Goal: Check status

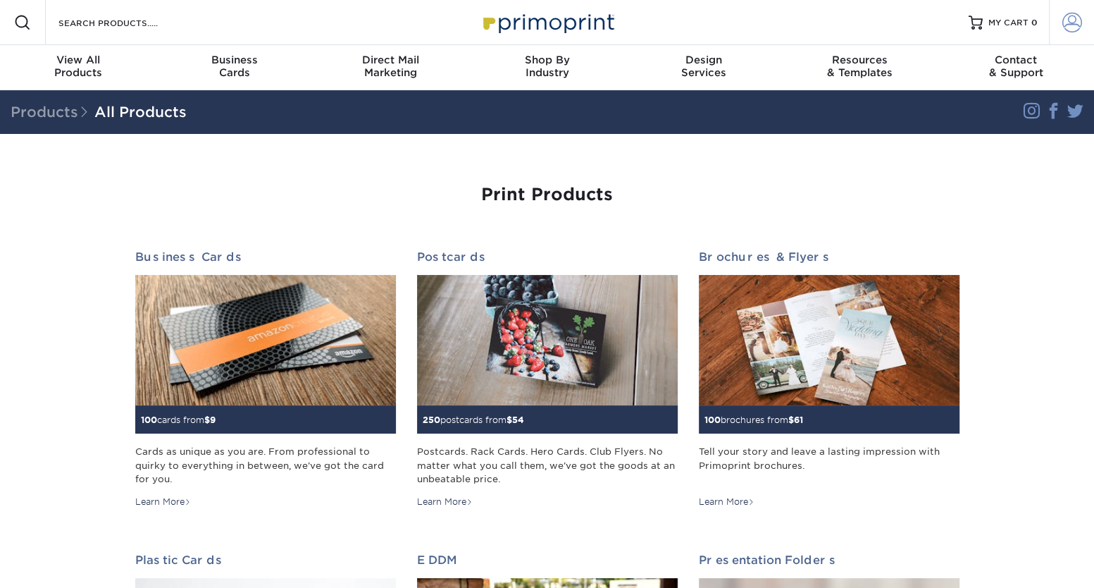
type input "slp@caseydevoti.com"
click at [1075, 24] on span at bounding box center [1072, 23] width 20 height 20
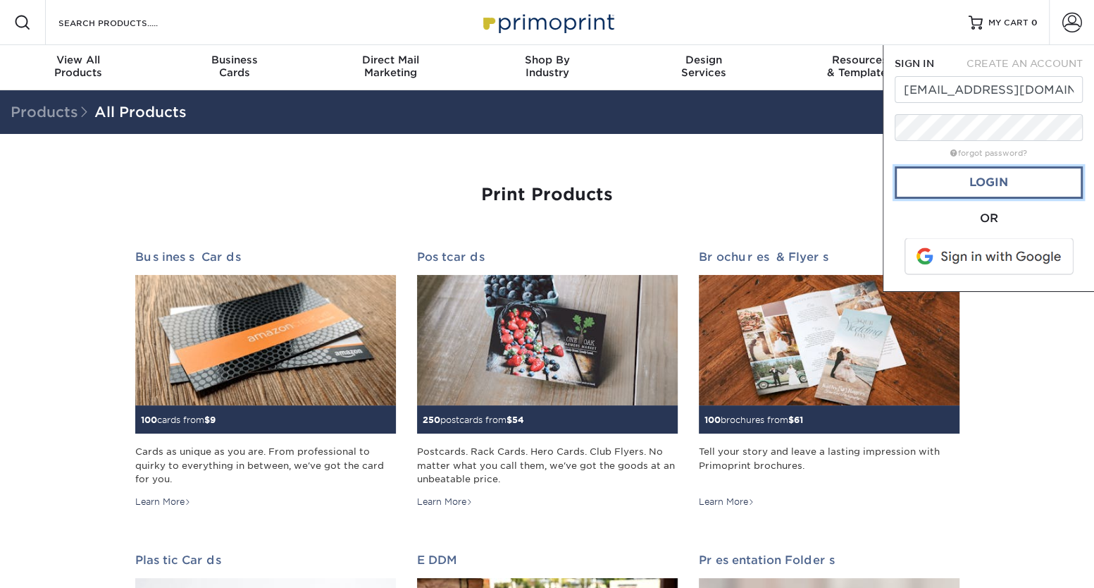
click at [995, 182] on link "Login" at bounding box center [989, 182] width 188 height 32
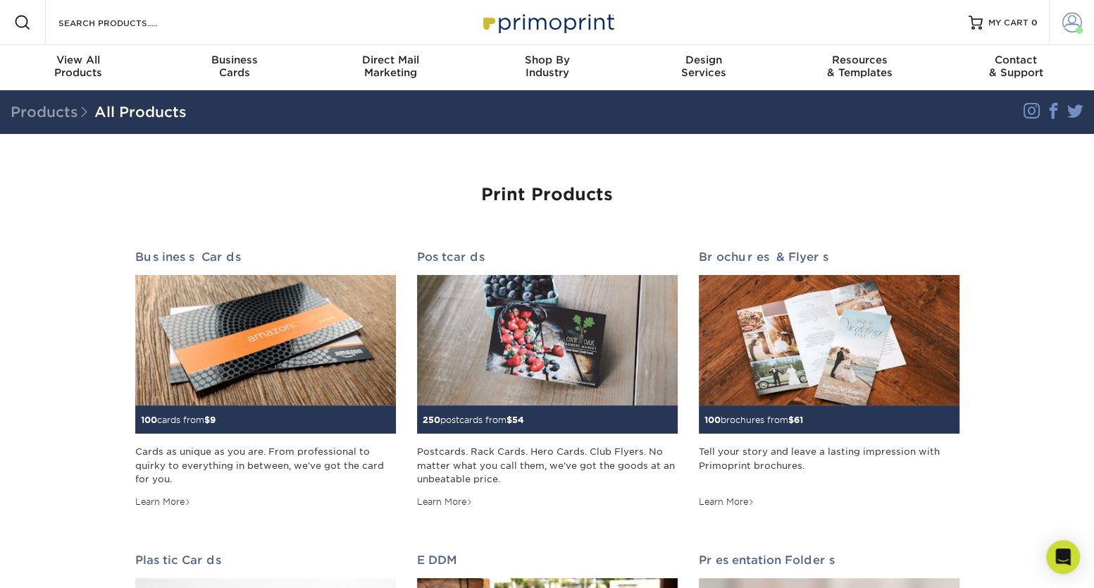
click at [1067, 21] on span at bounding box center [1072, 23] width 20 height 20
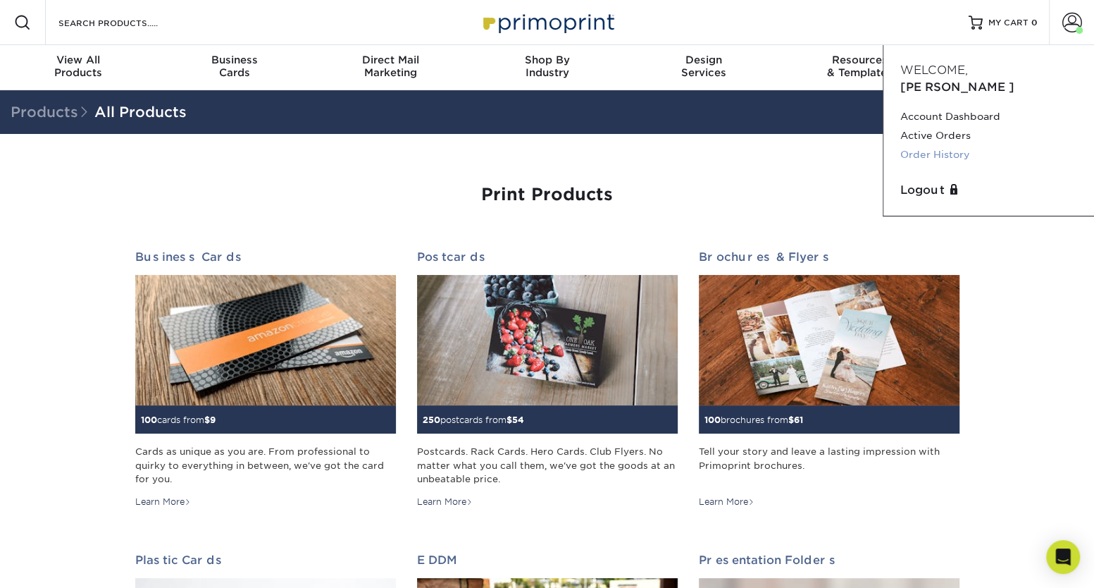
click at [926, 145] on link "Order History" at bounding box center [988, 154] width 177 height 19
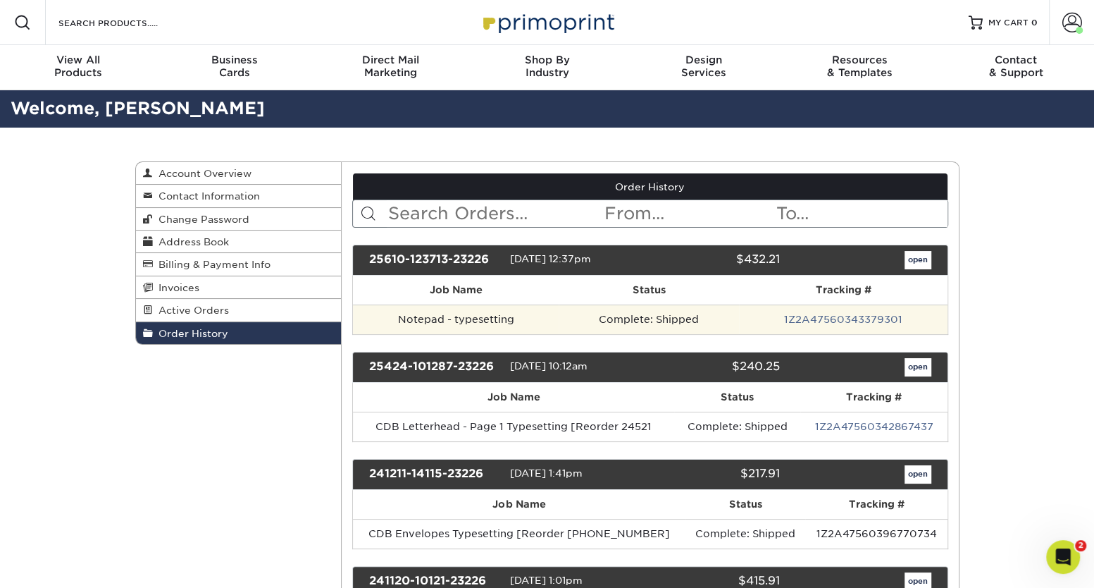
click at [483, 316] on td "Notepad - typesetting" at bounding box center [456, 319] width 206 height 30
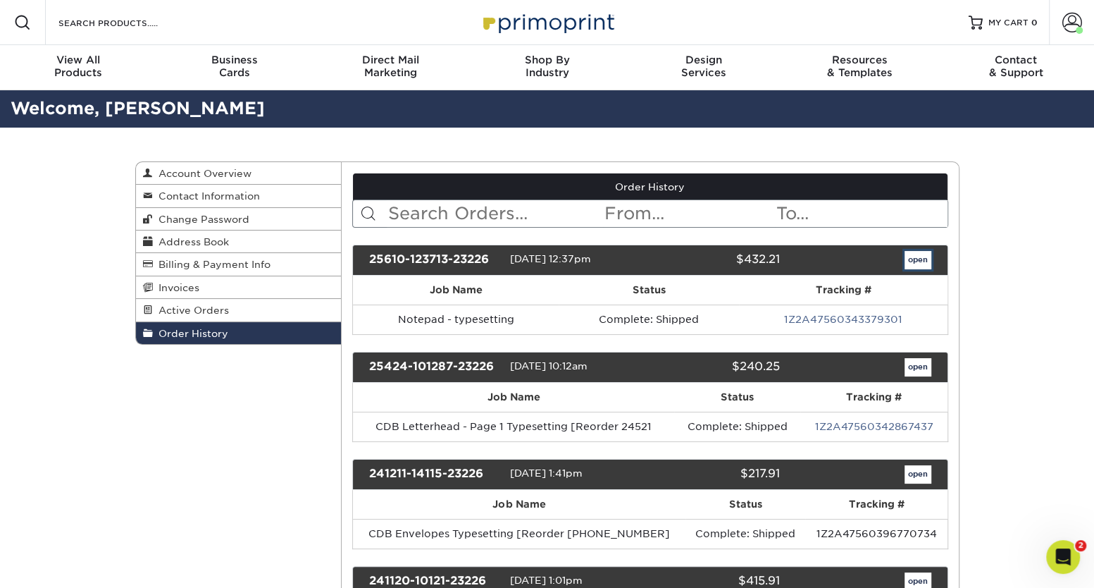
click at [909, 261] on link "open" at bounding box center [918, 260] width 27 height 18
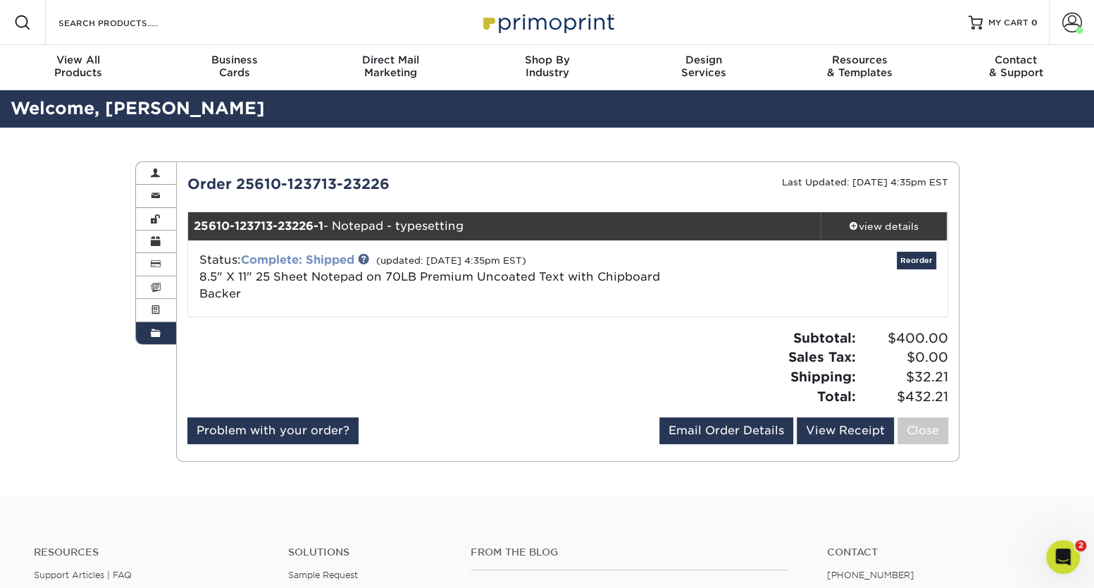
click at [330, 265] on link "Complete: Shipped" at bounding box center [297, 259] width 113 height 13
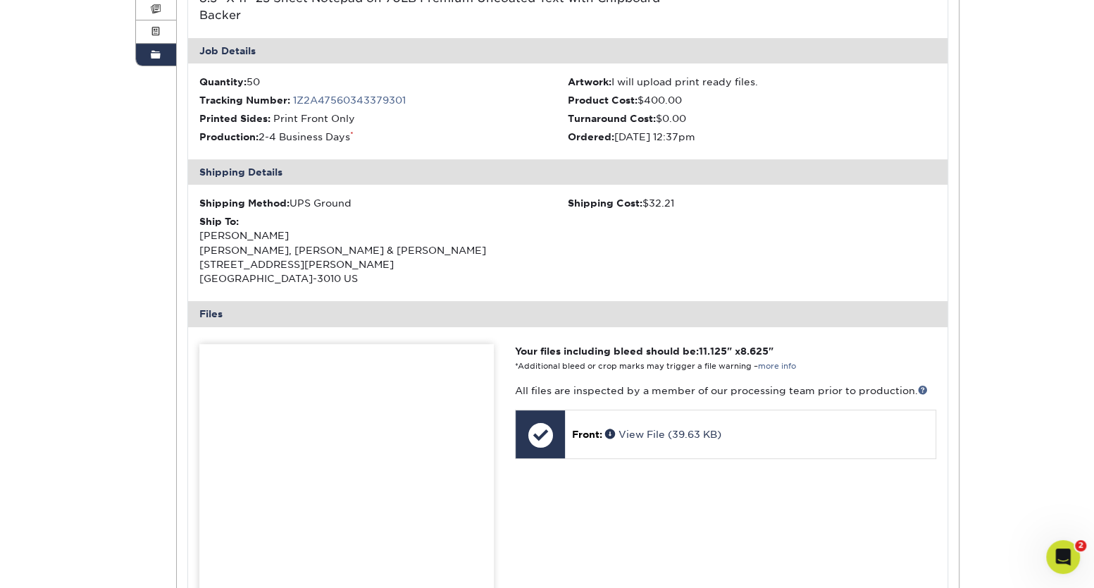
scroll to position [448, 0]
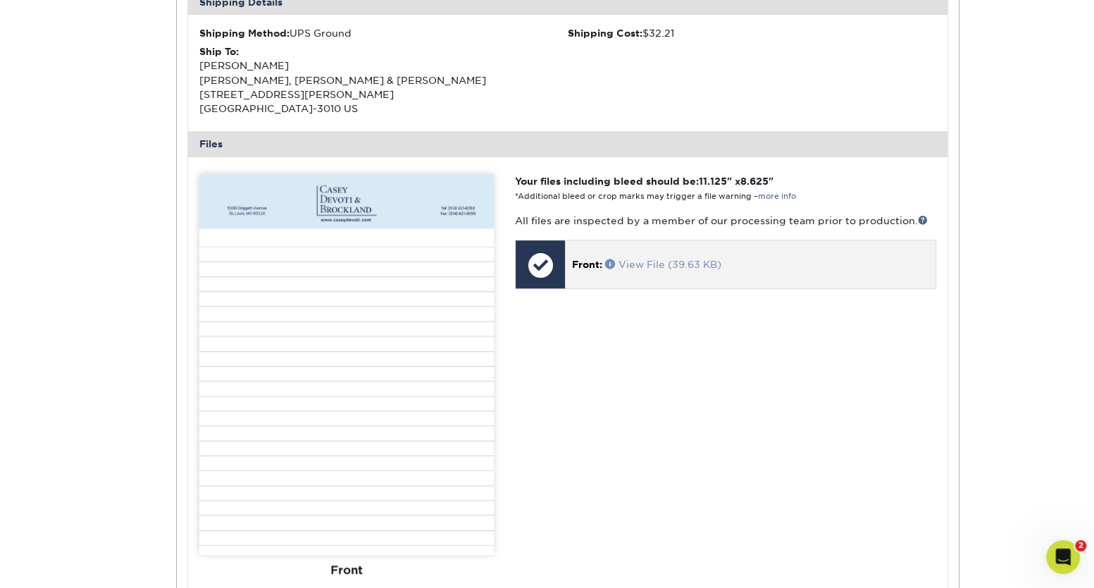
click at [654, 259] on link "View File (39.63 KB)" at bounding box center [663, 264] width 116 height 11
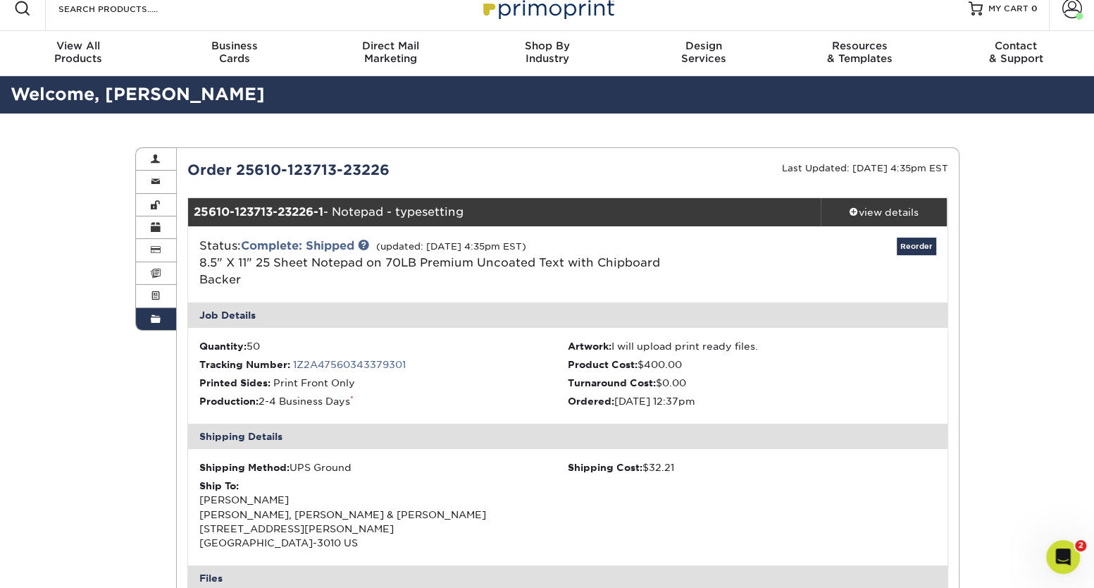
scroll to position [0, 0]
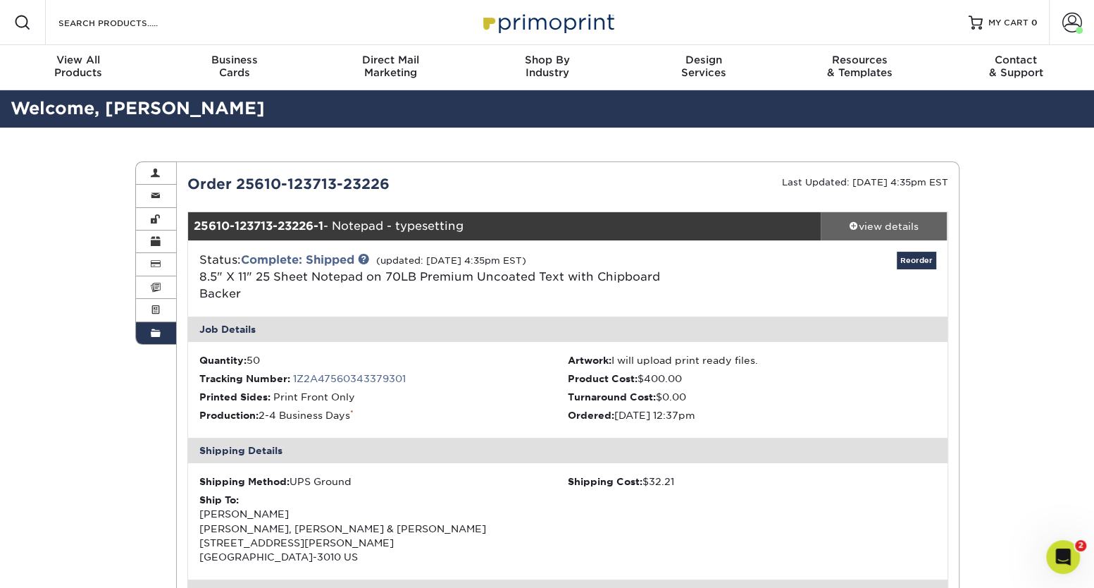
click at [854, 223] on span at bounding box center [854, 225] width 10 height 10
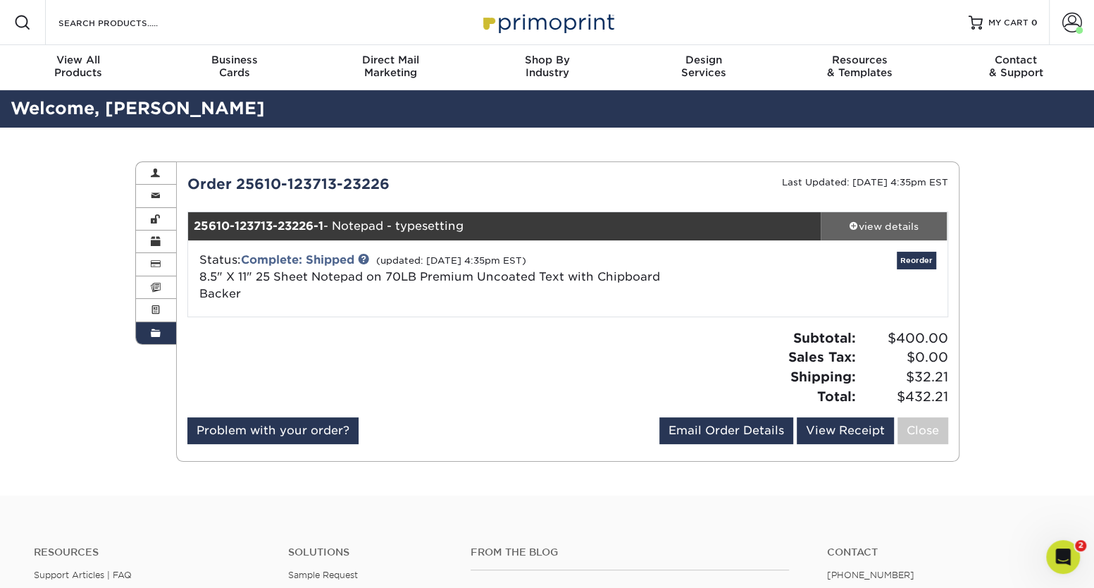
click at [854, 223] on span at bounding box center [854, 225] width 10 height 10
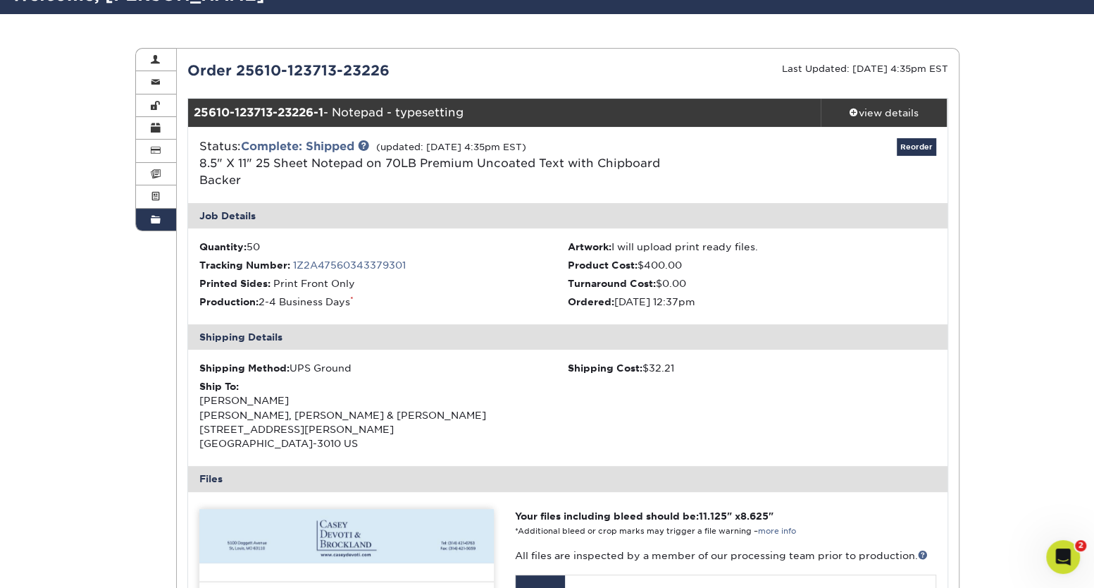
scroll to position [128, 0]
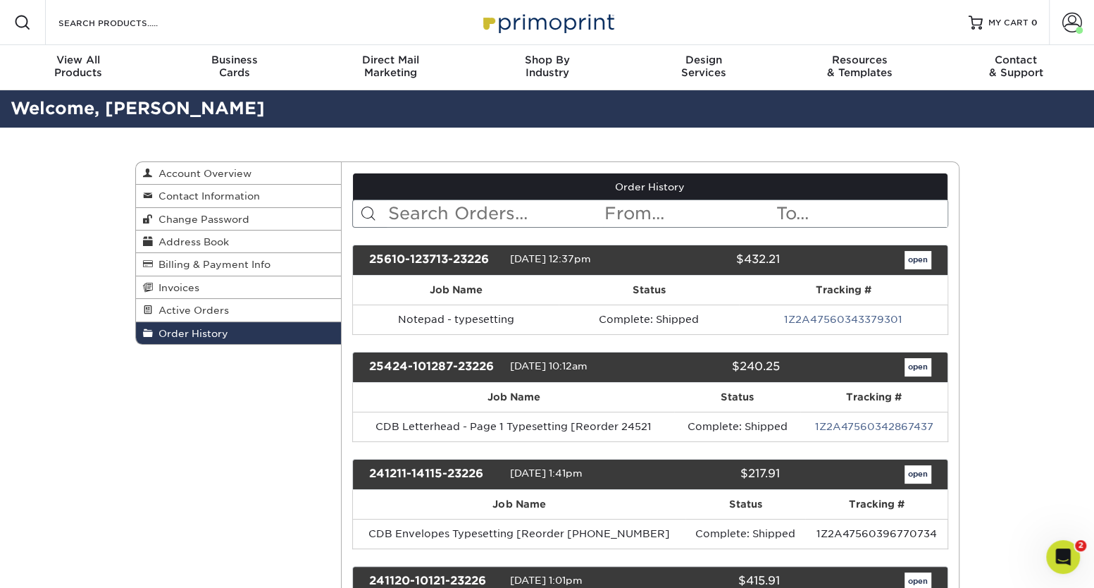
click at [910, 375] on div "25424-101287-23226 [DATE] 10:12am $240.25 open" at bounding box center [650, 367] width 596 height 31
click at [912, 364] on link "open" at bounding box center [918, 367] width 27 height 18
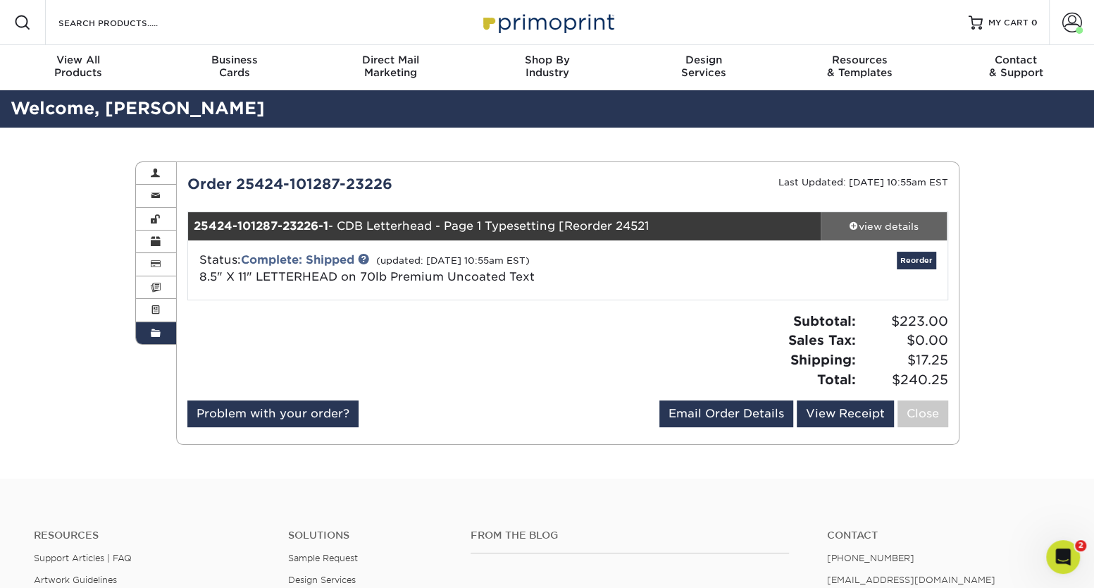
click at [881, 228] on div "view details" at bounding box center [884, 226] width 127 height 14
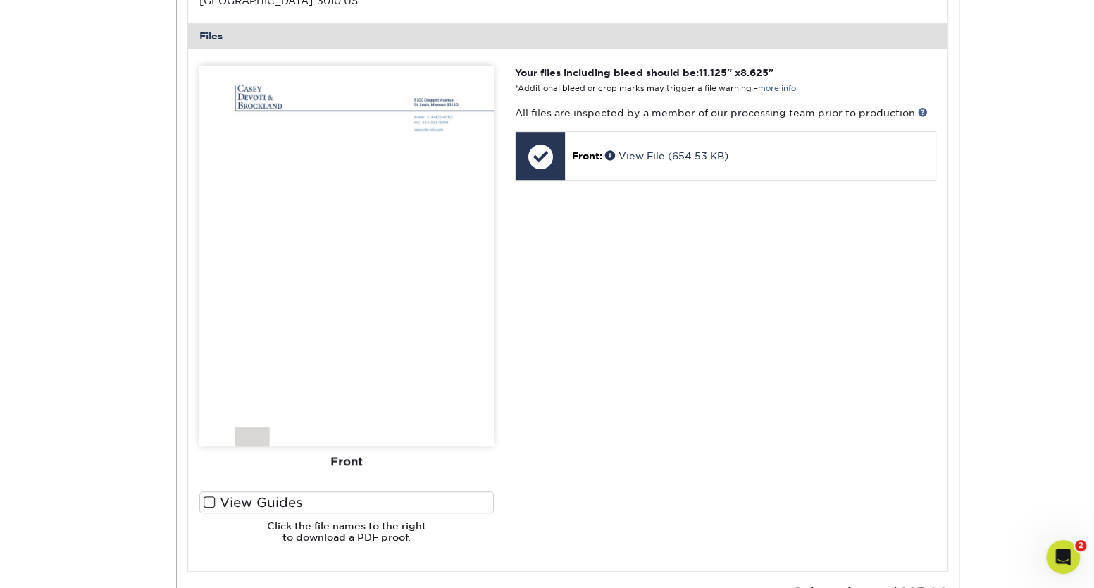
scroll to position [576, 0]
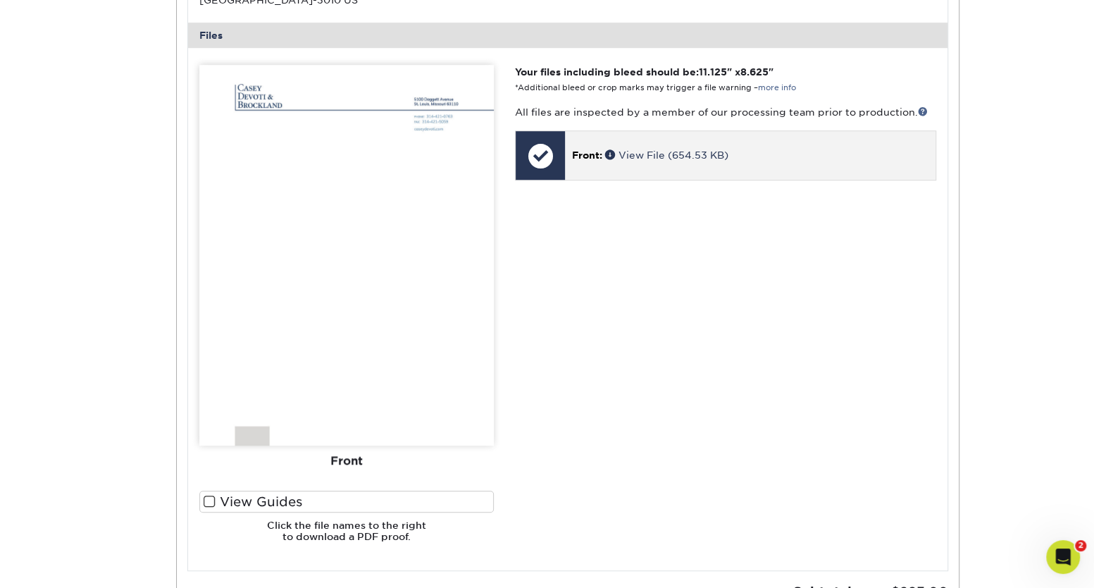
click at [643, 161] on p "Front: View File (654.53 KB)" at bounding box center [750, 155] width 356 height 14
click at [661, 149] on link "View File (654.53 KB)" at bounding box center [666, 154] width 123 height 11
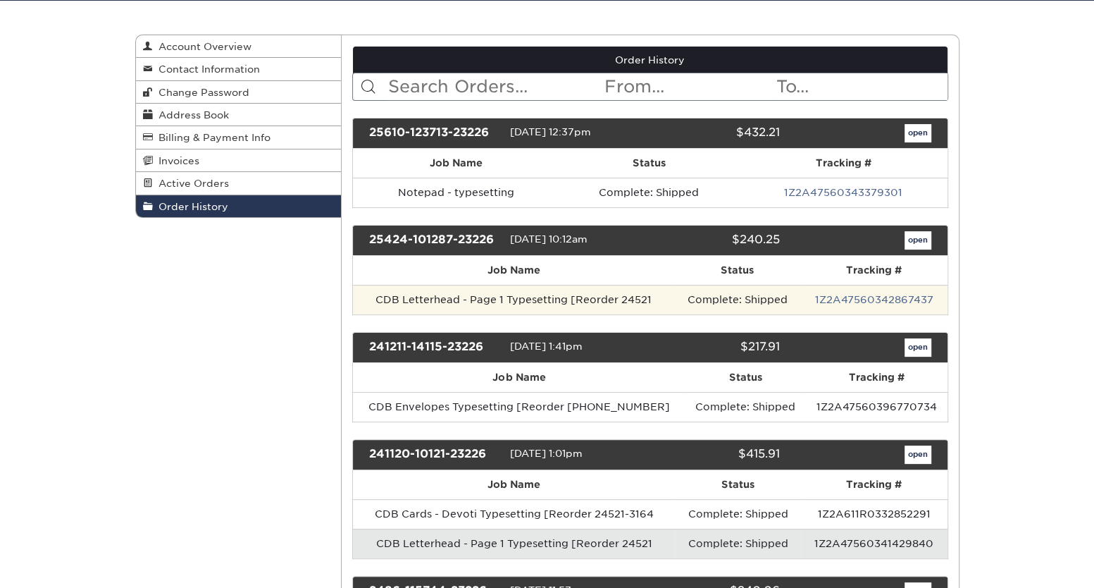
scroll to position [128, 0]
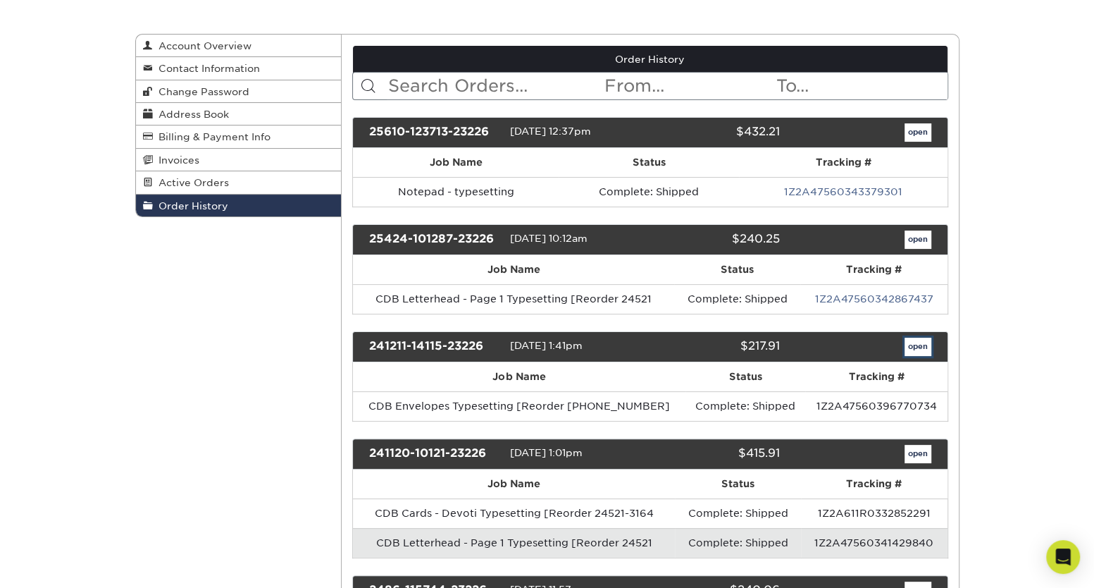
click at [912, 352] on link "open" at bounding box center [918, 346] width 27 height 18
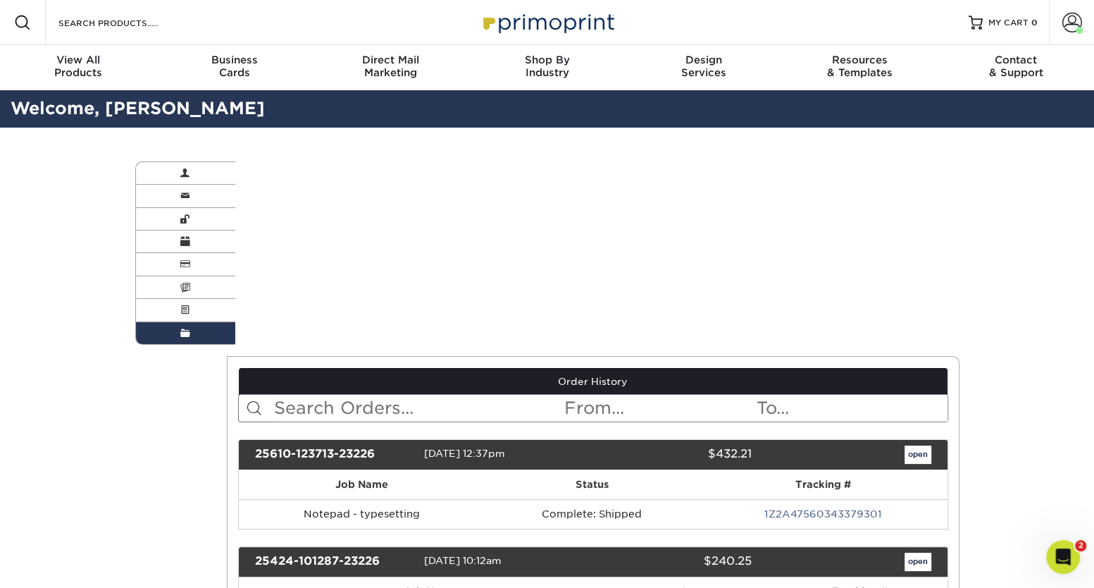
scroll to position [0, 0]
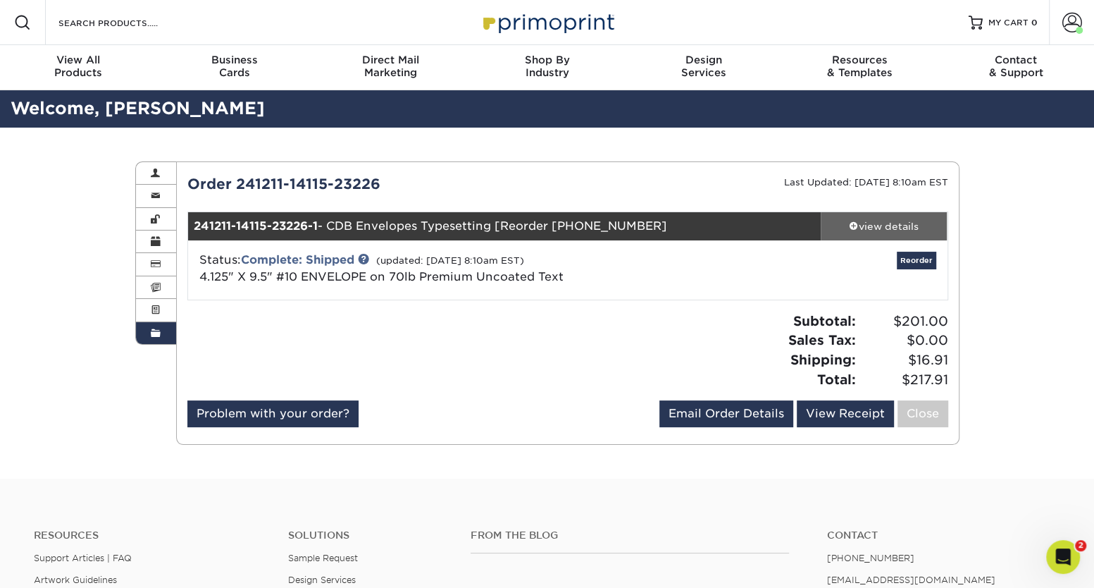
click at [861, 223] on div "view details" at bounding box center [884, 226] width 127 height 14
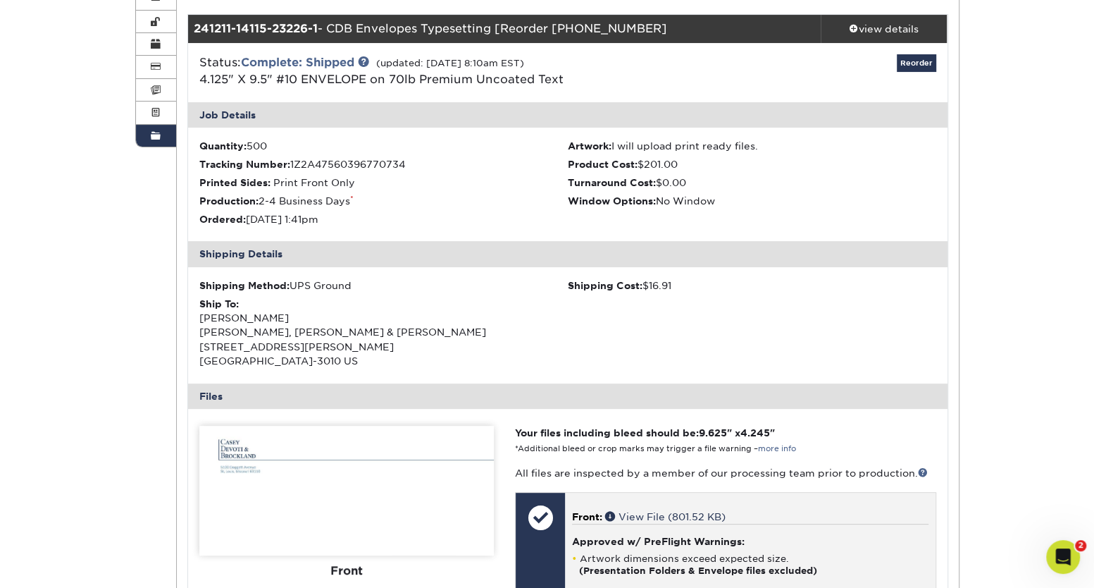
scroll to position [384, 0]
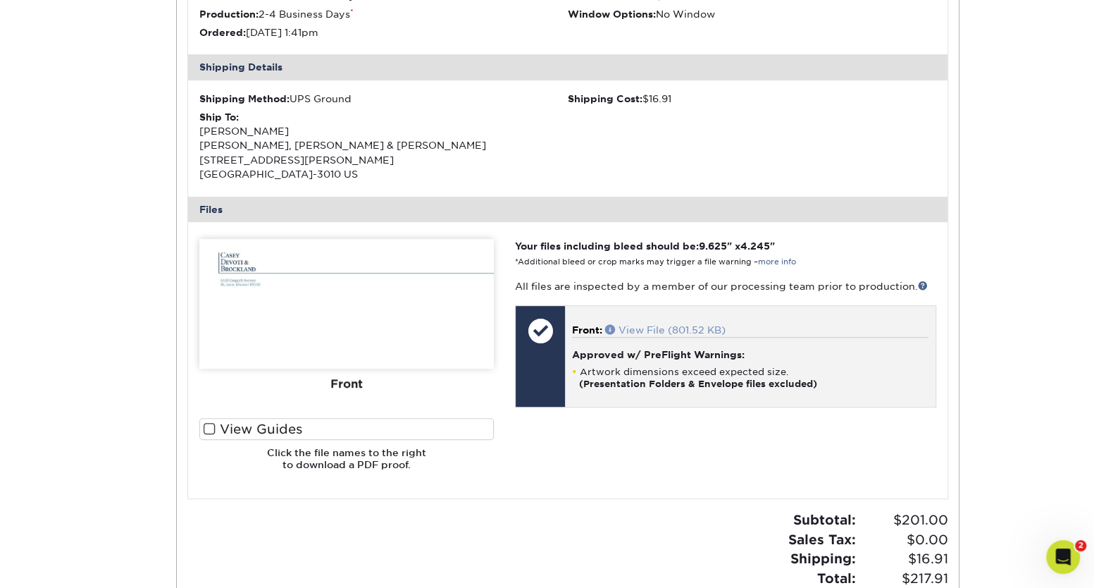
click at [674, 329] on link "View File (801.52 KB)" at bounding box center [665, 329] width 120 height 11
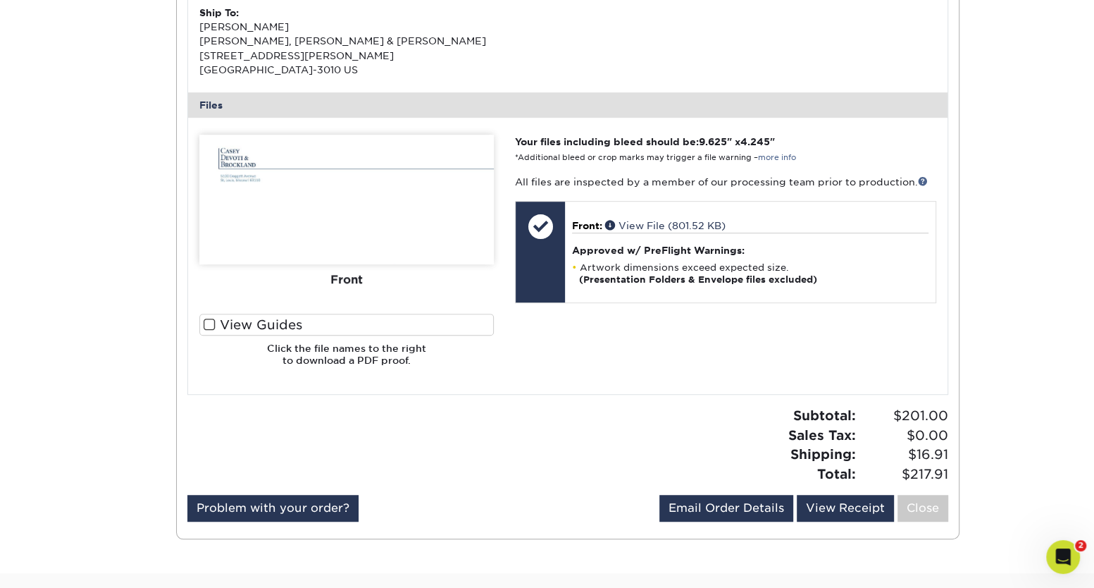
scroll to position [0, 0]
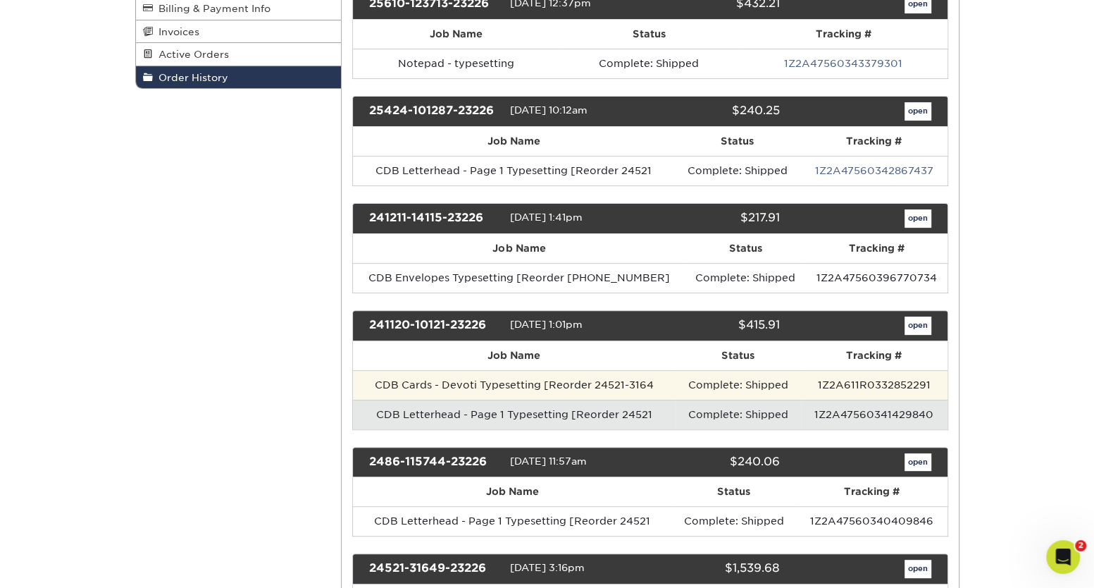
scroll to position [320, 0]
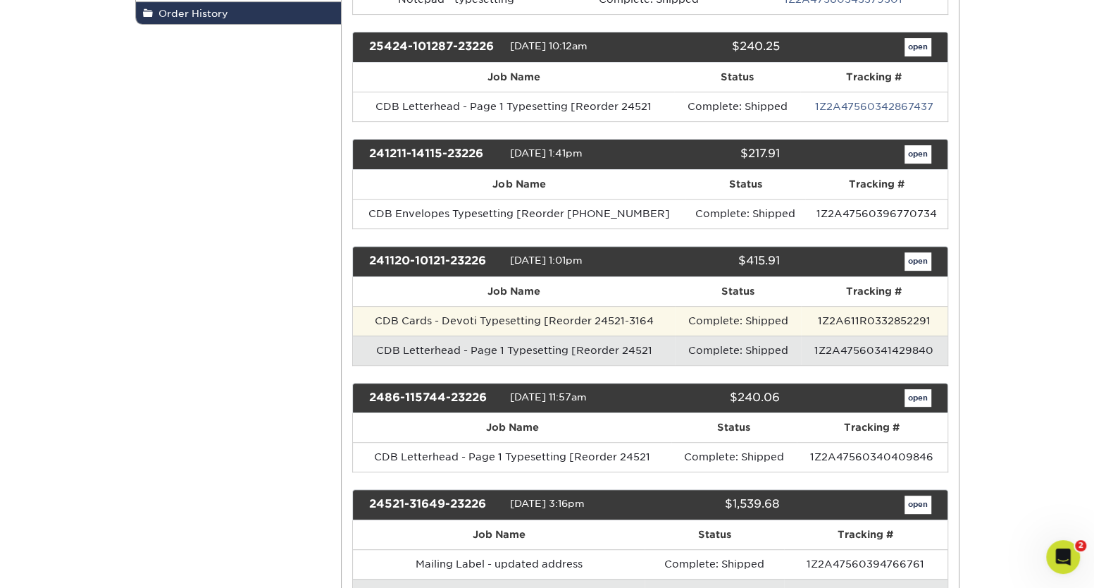
click at [847, 316] on td "1Z2A611R0332852291" at bounding box center [874, 321] width 147 height 30
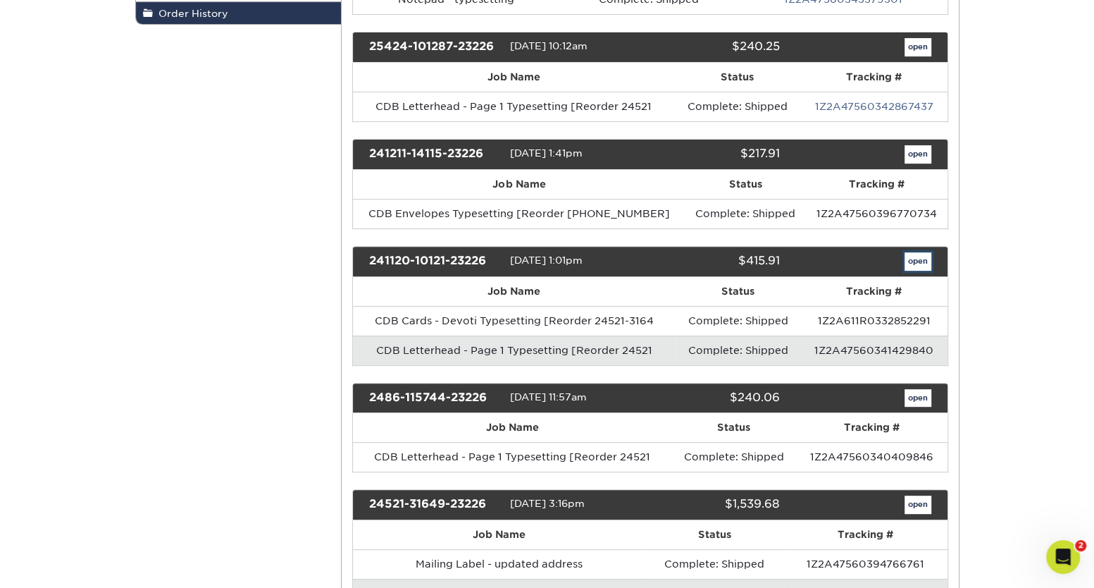
click at [921, 259] on link "open" at bounding box center [918, 261] width 27 height 18
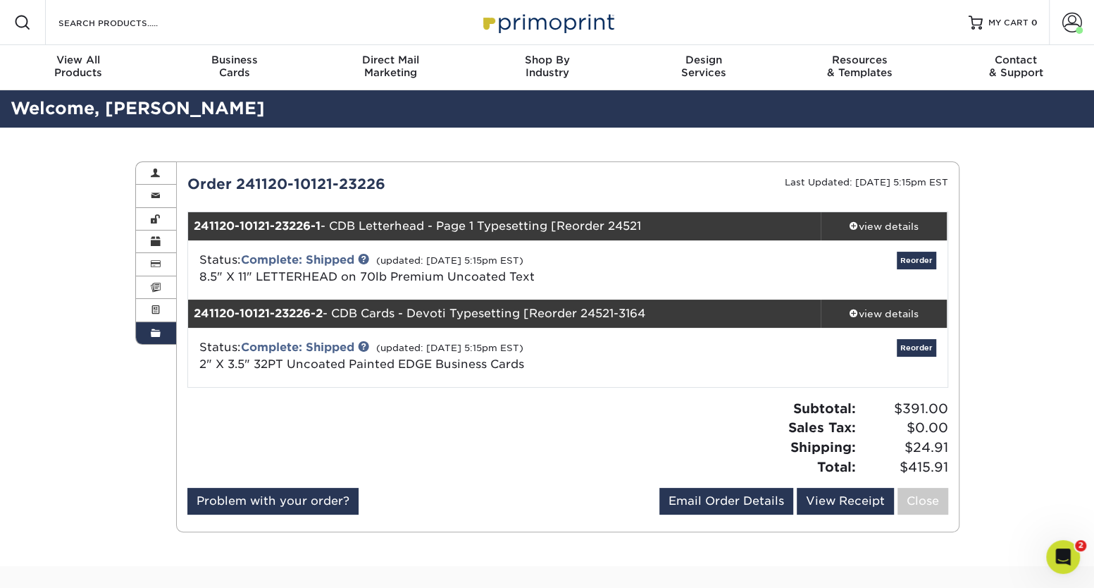
drag, startPoint x: 1036, startPoint y: 201, endPoint x: 695, endPoint y: 409, distance: 398.7
click at [676, 417] on div "Subtotal: $391.00 Sales Tax: $0.00 Shipping: $24.91 Total: $415.91" at bounding box center [763, 437] width 391 height 77
click at [873, 227] on div "view details" at bounding box center [884, 226] width 127 height 14
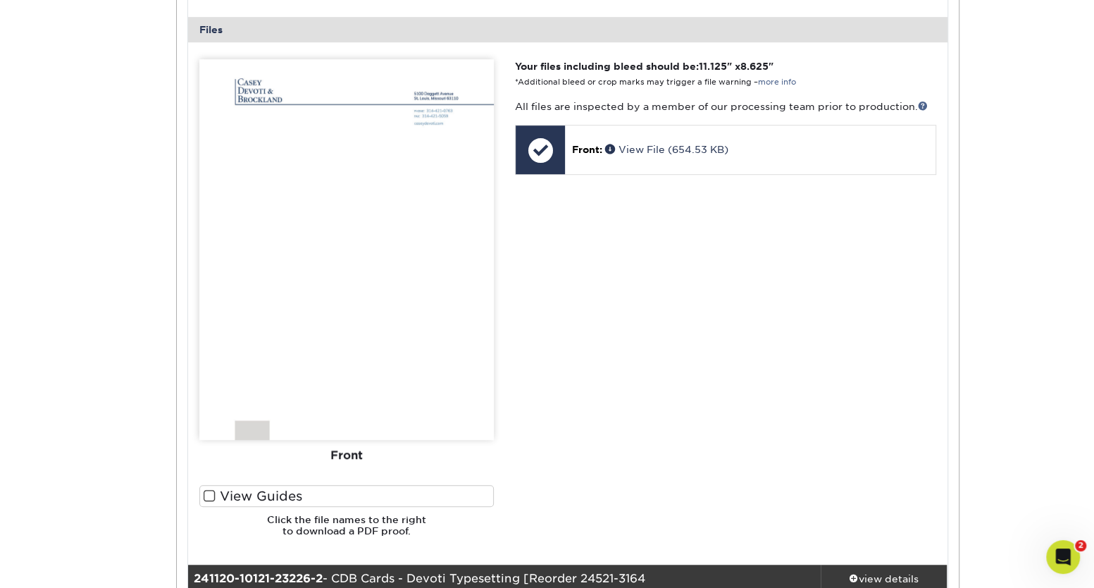
scroll to position [768, 0]
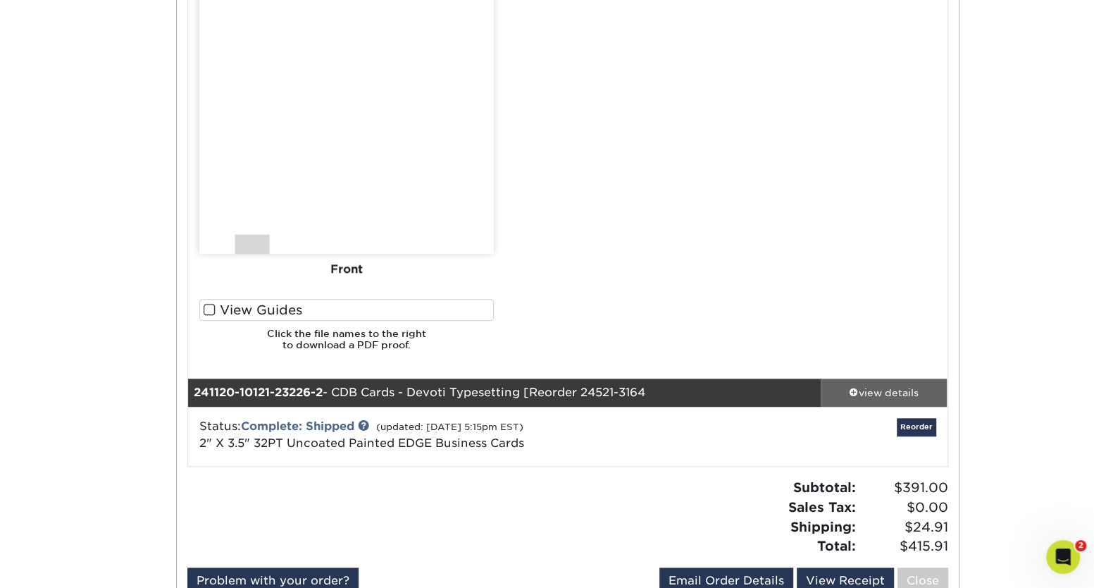
click at [855, 387] on span at bounding box center [854, 392] width 10 height 10
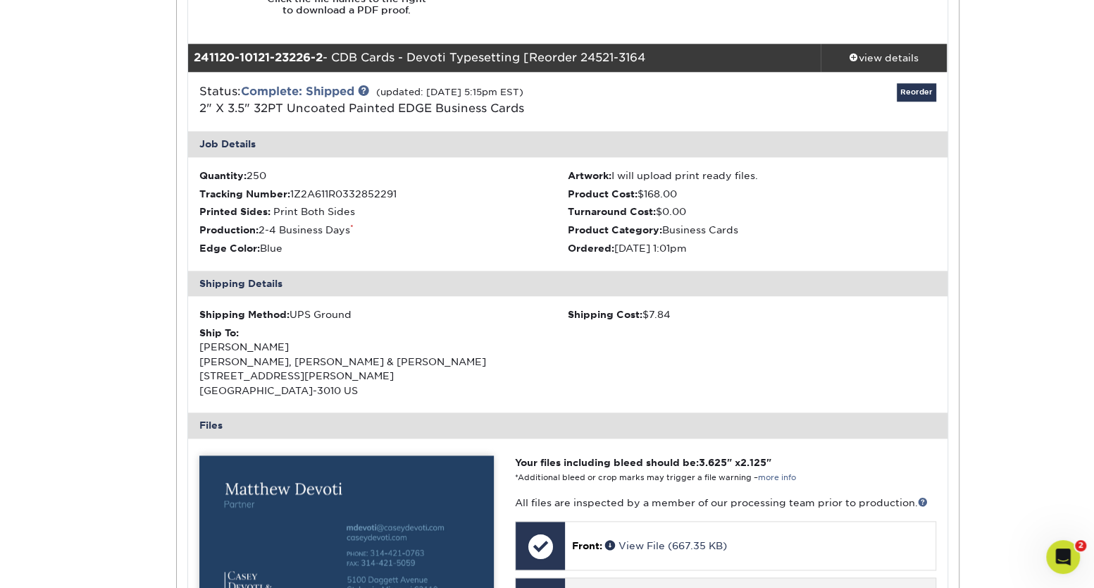
scroll to position [1345, 0]
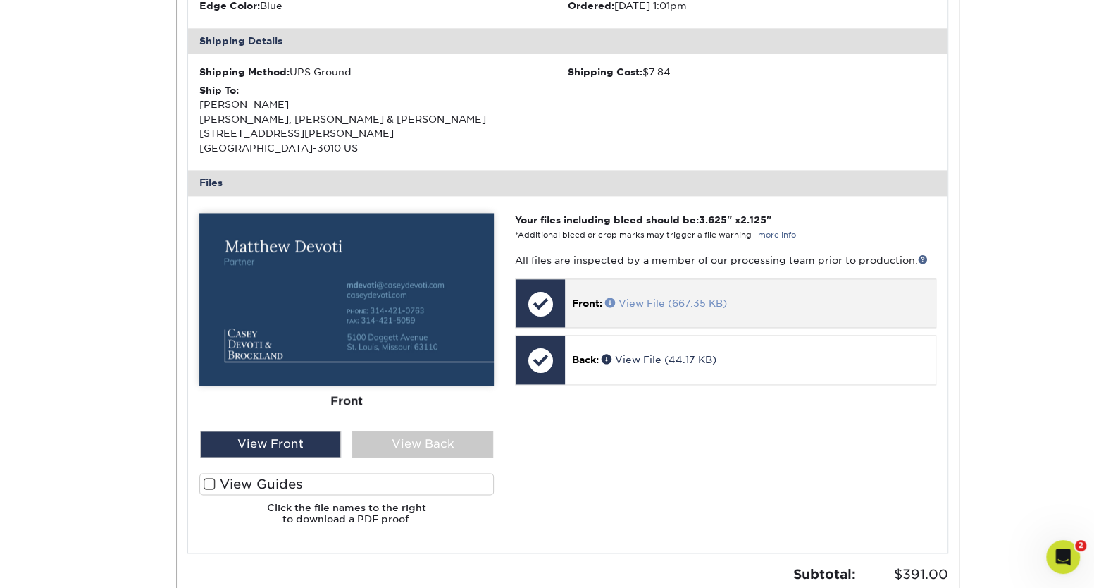
click at [649, 298] on link "View File (667.35 KB)" at bounding box center [666, 302] width 122 height 11
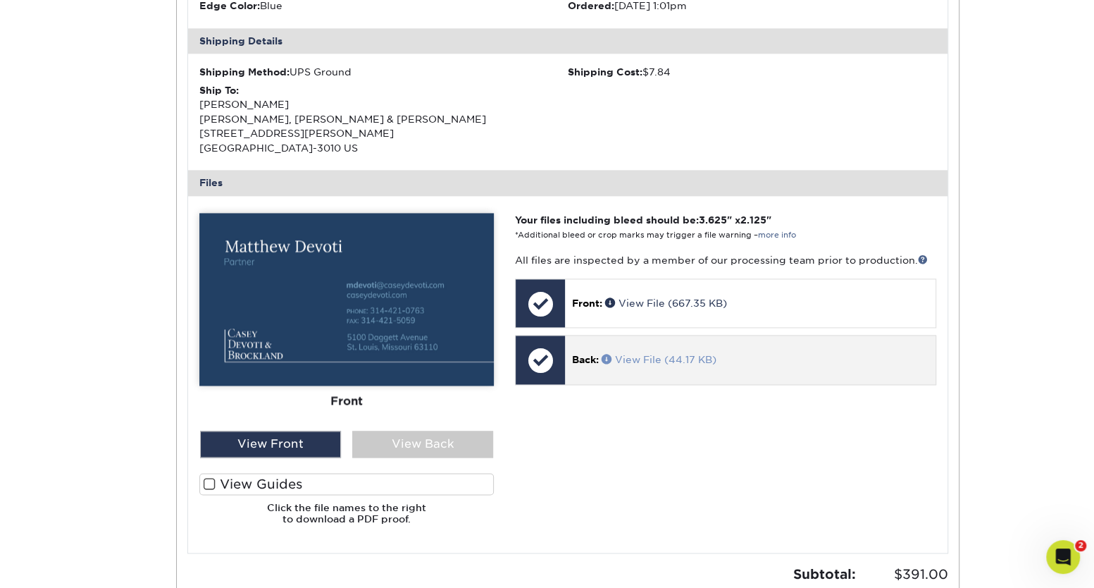
click at [661, 362] on link "View File (44.17 KB)" at bounding box center [659, 359] width 115 height 11
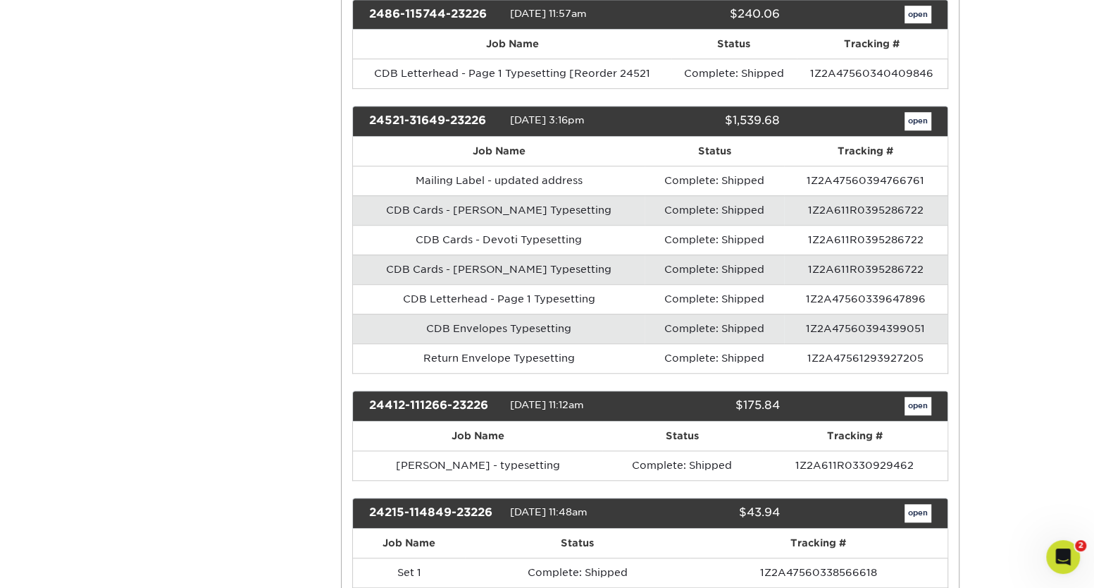
scroll to position [704, 0]
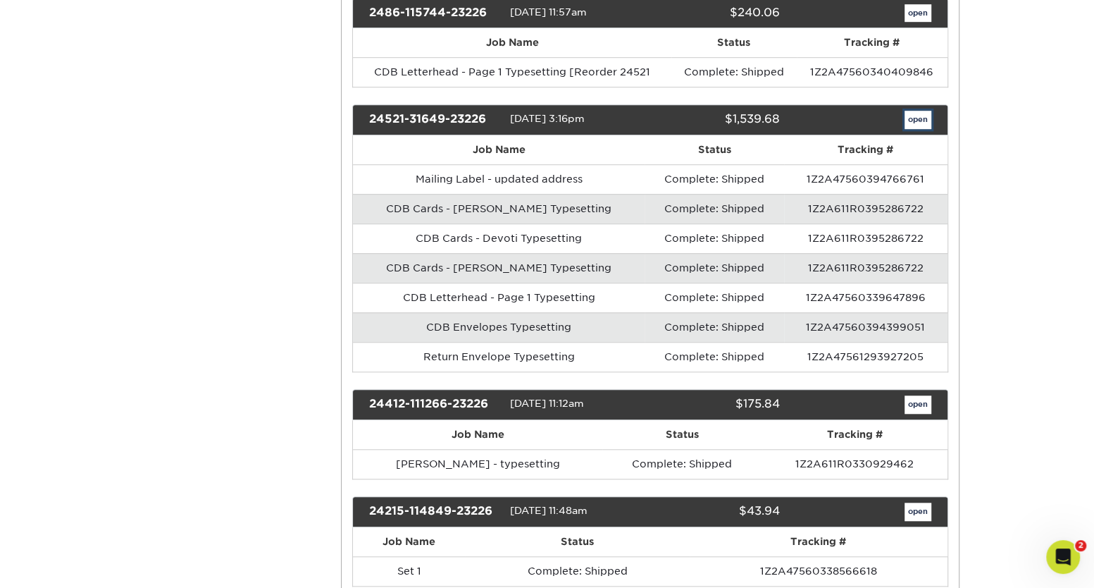
click at [912, 118] on link "open" at bounding box center [918, 120] width 27 height 18
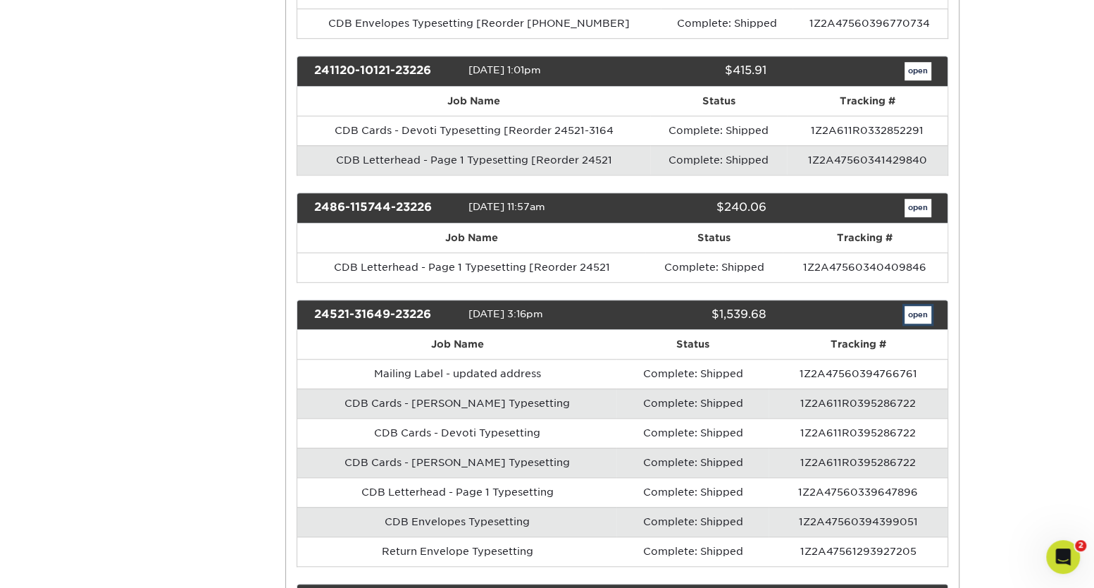
scroll to position [0, 0]
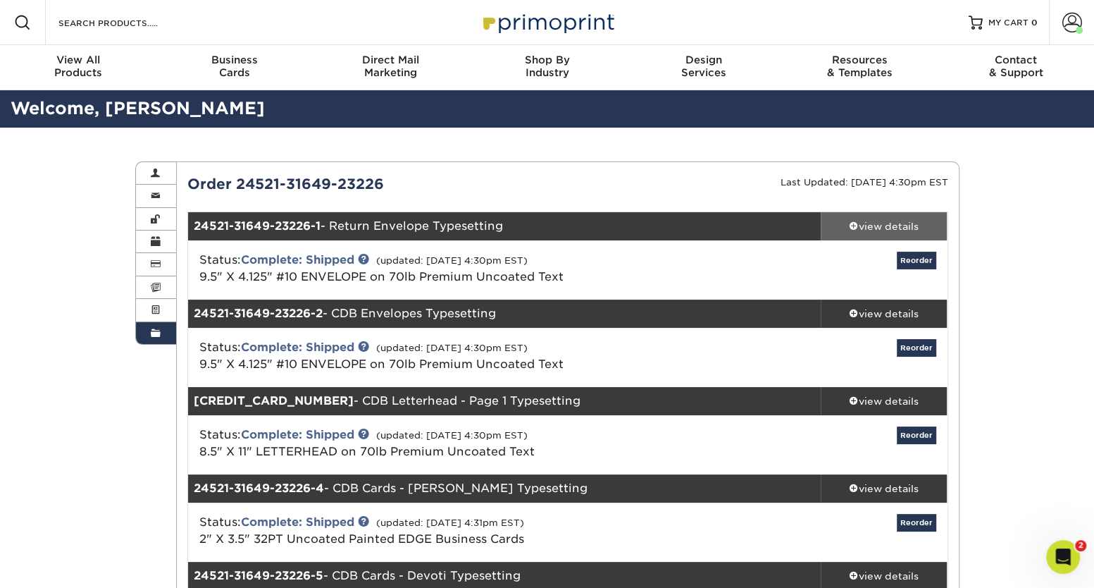
click at [856, 225] on span at bounding box center [854, 225] width 10 height 10
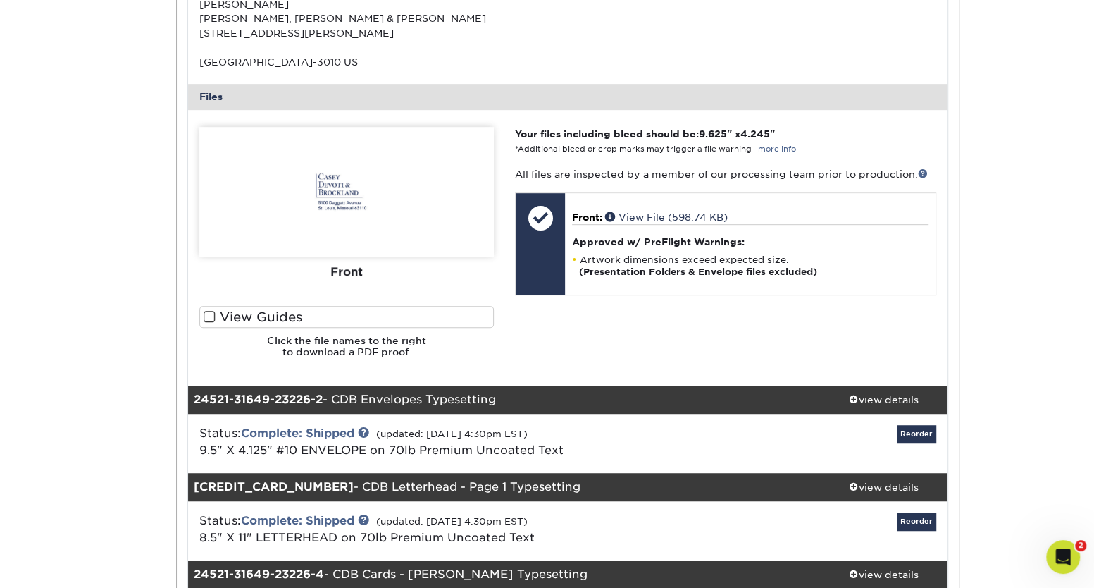
scroll to position [512, 0]
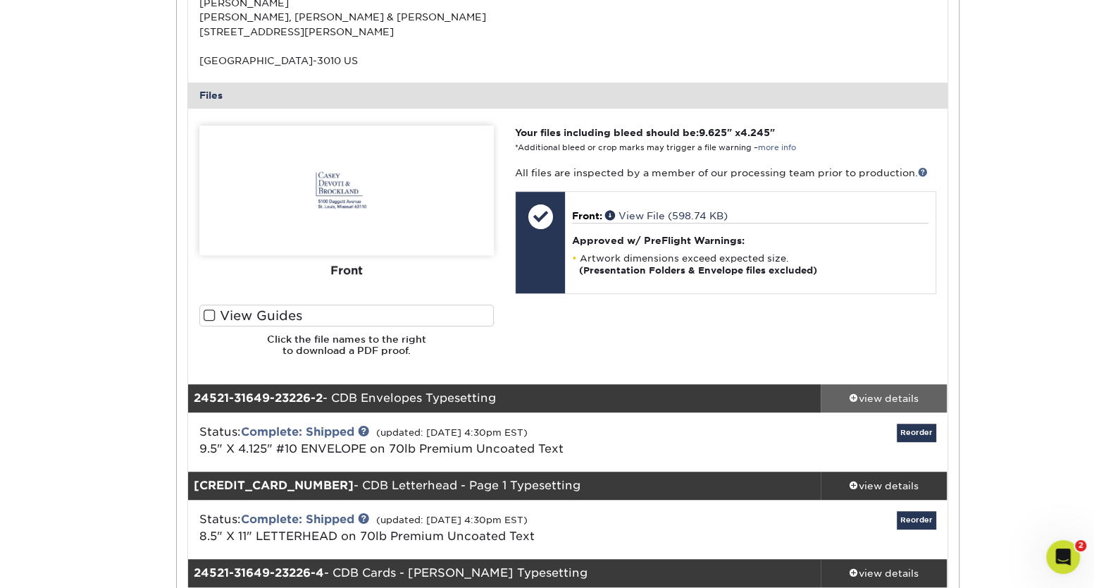
click at [854, 397] on span at bounding box center [854, 397] width 10 height 10
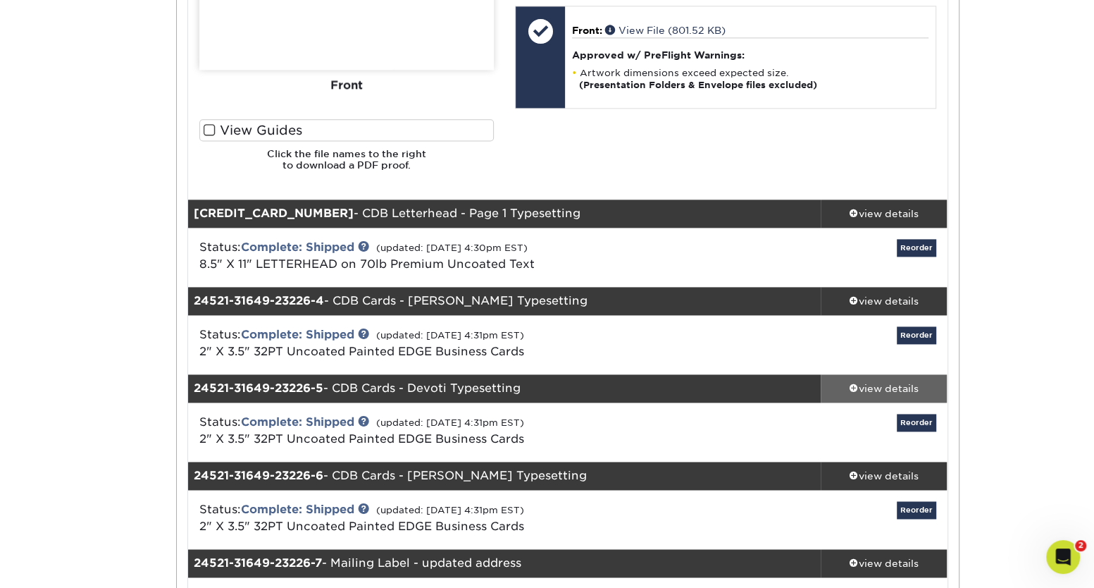
scroll to position [1409, 0]
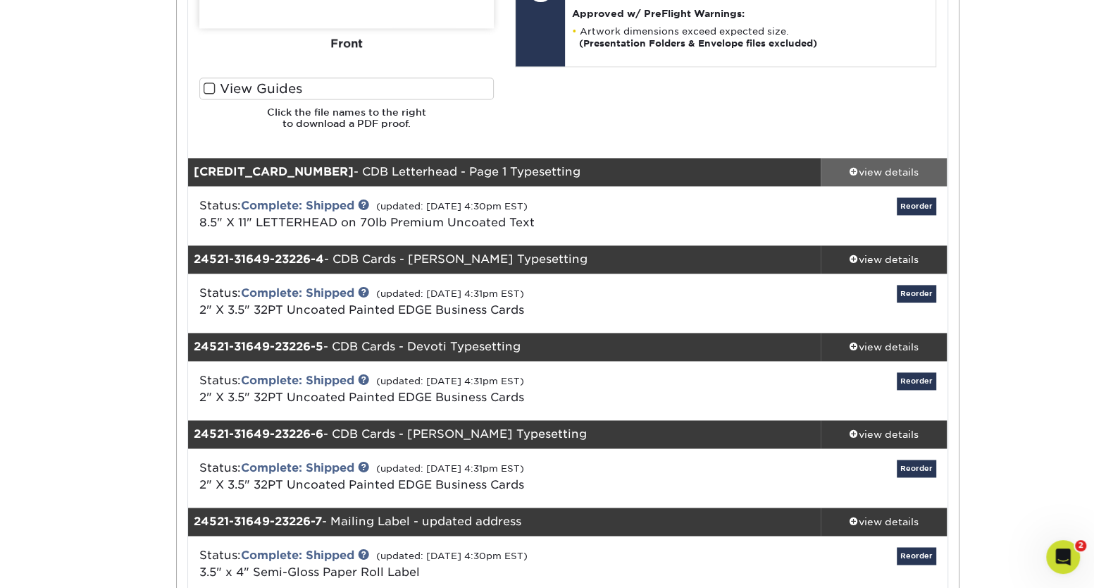
click at [852, 168] on span at bounding box center [854, 171] width 10 height 10
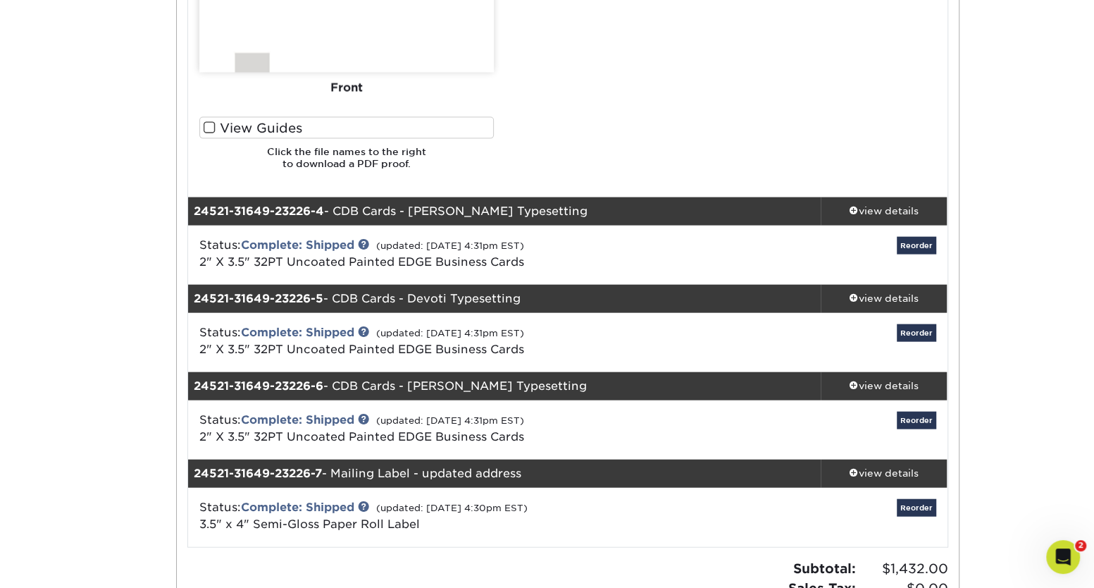
scroll to position [2305, 0]
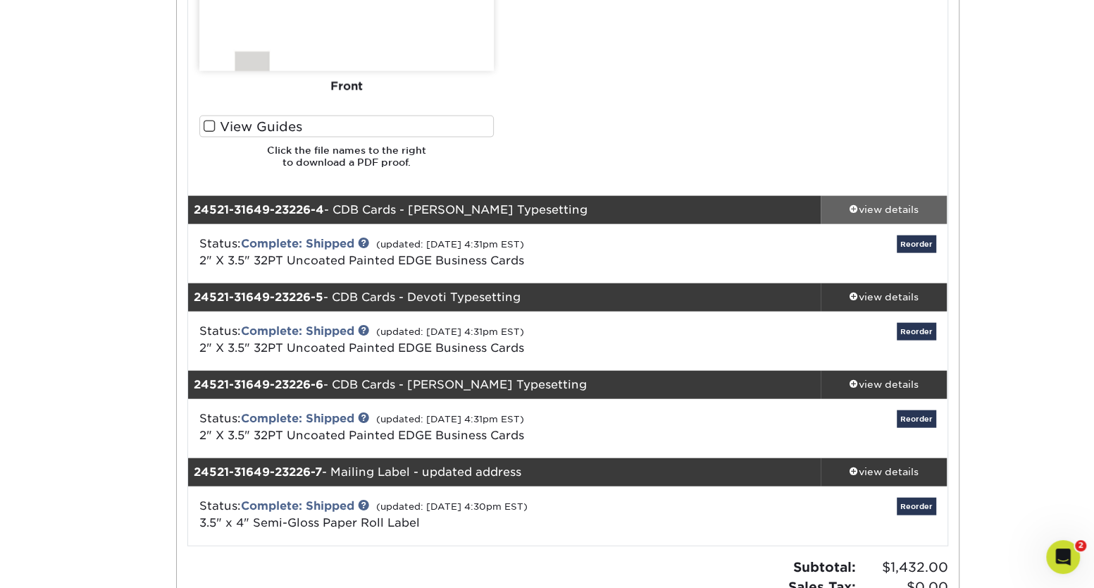
click at [852, 203] on div "view details" at bounding box center [884, 210] width 127 height 14
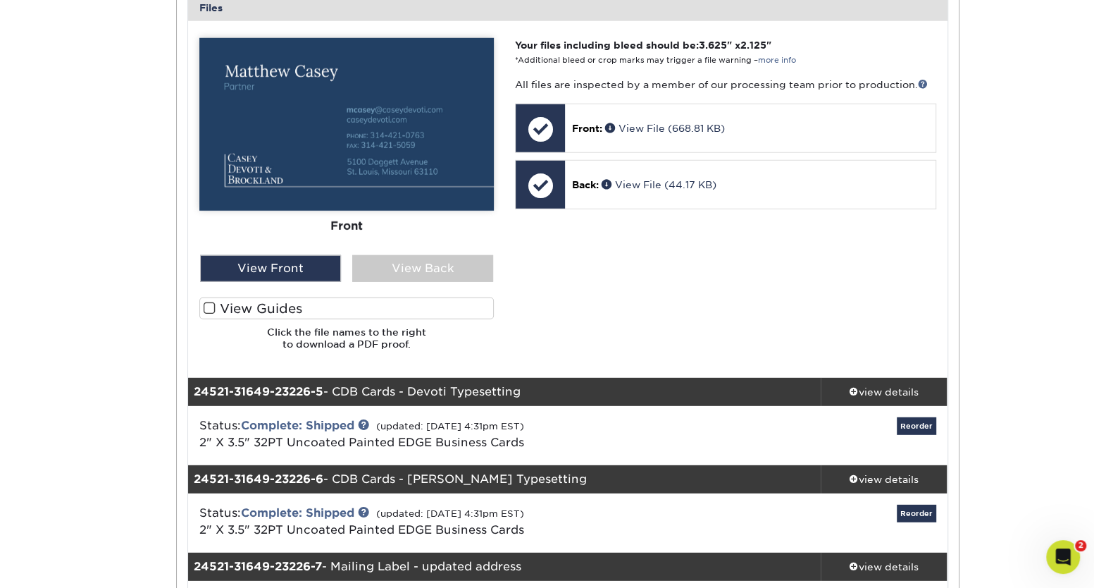
scroll to position [2881, 0]
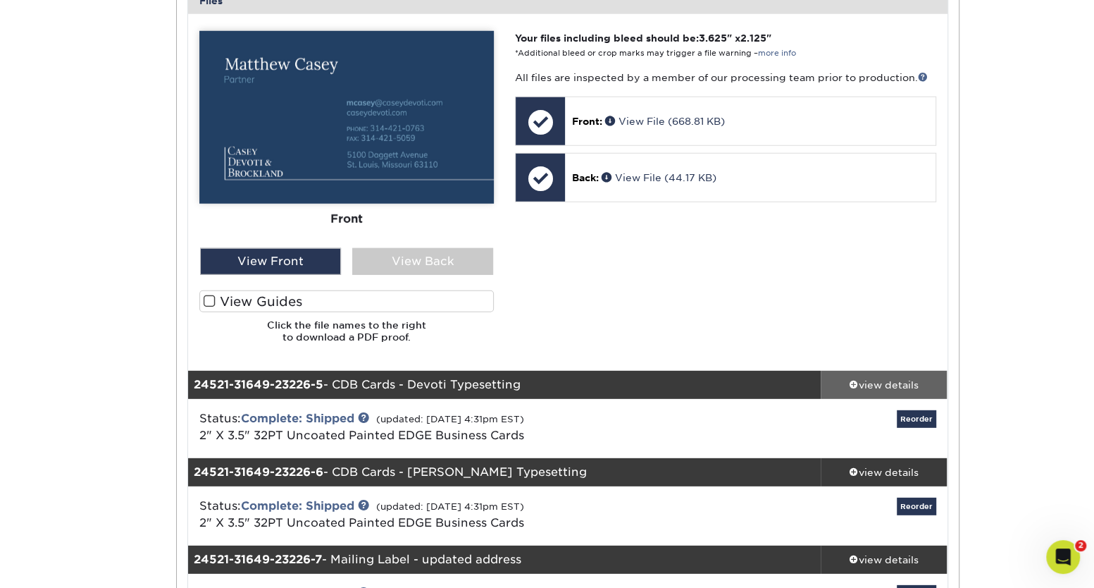
click at [851, 383] on span at bounding box center [854, 384] width 10 height 10
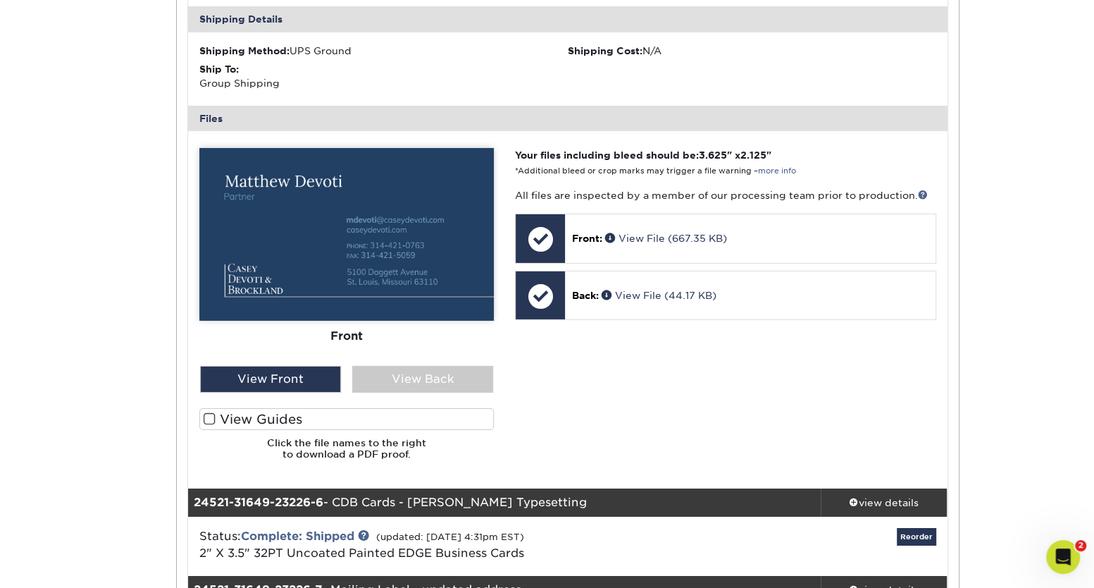
scroll to position [3714, 0]
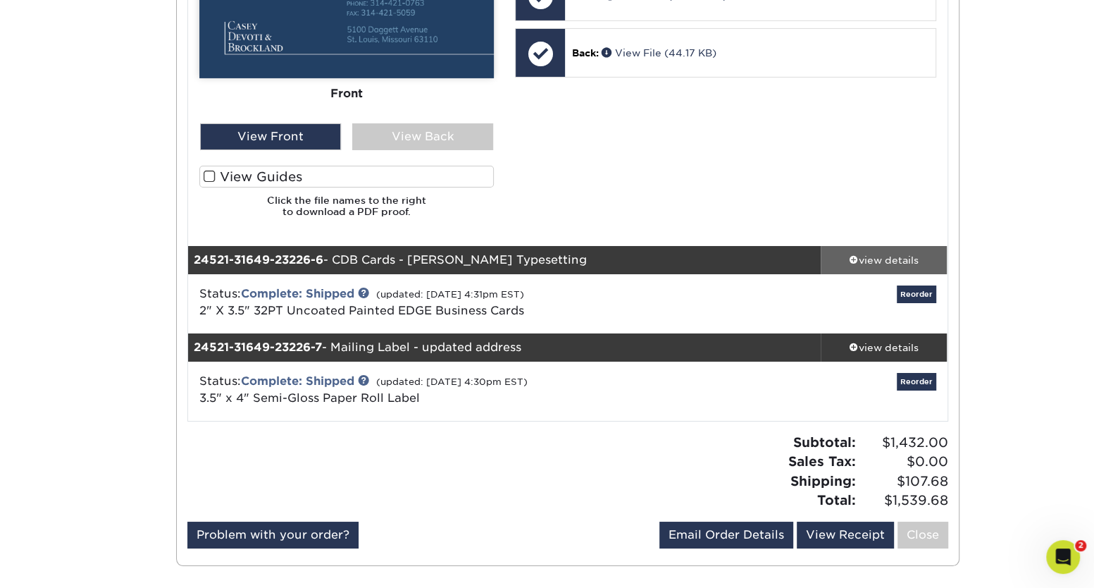
click at [852, 256] on span at bounding box center [854, 259] width 10 height 10
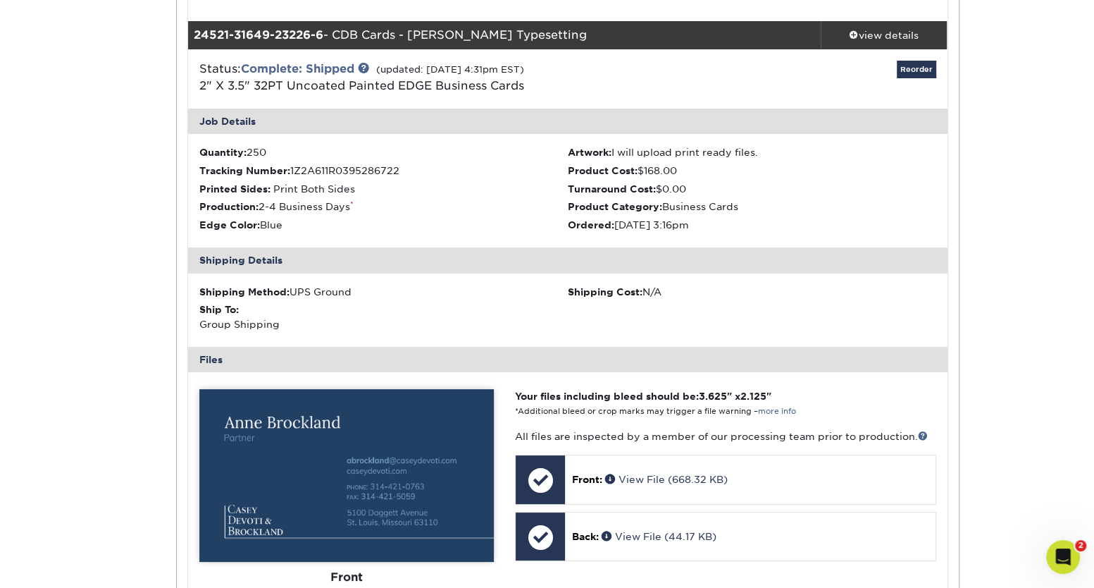
scroll to position [4163, 0]
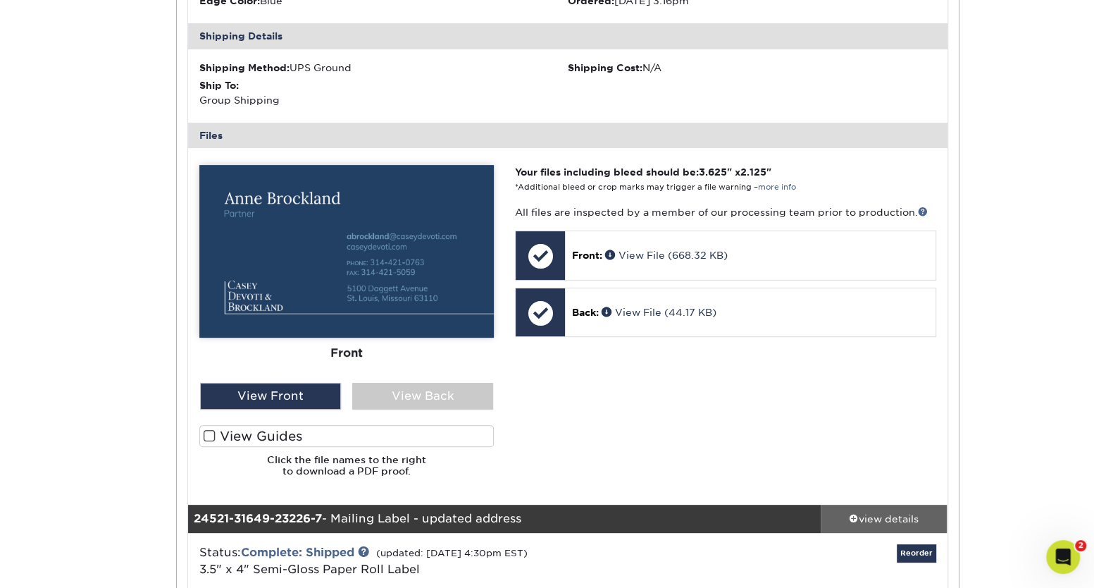
click at [852, 513] on span at bounding box center [854, 518] width 10 height 10
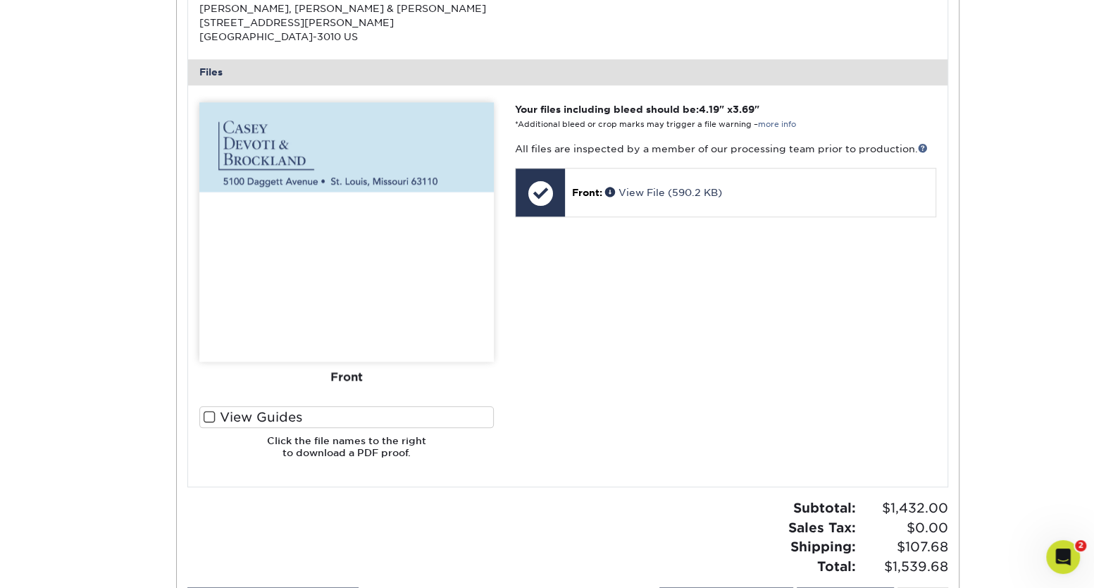
scroll to position [4995, 0]
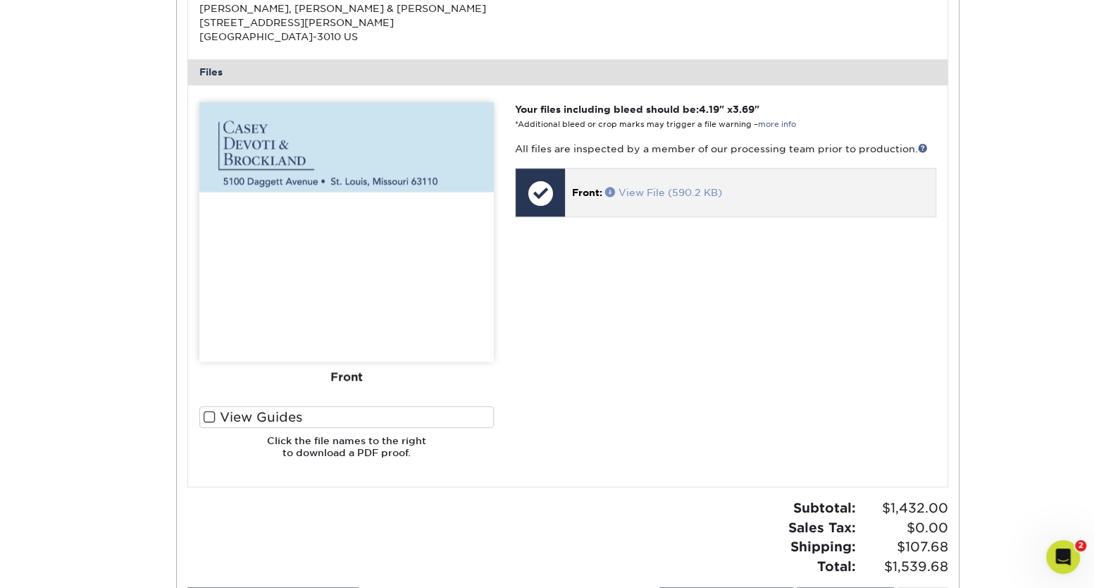
click at [633, 189] on link "View File (590.2 KB)" at bounding box center [663, 192] width 117 height 11
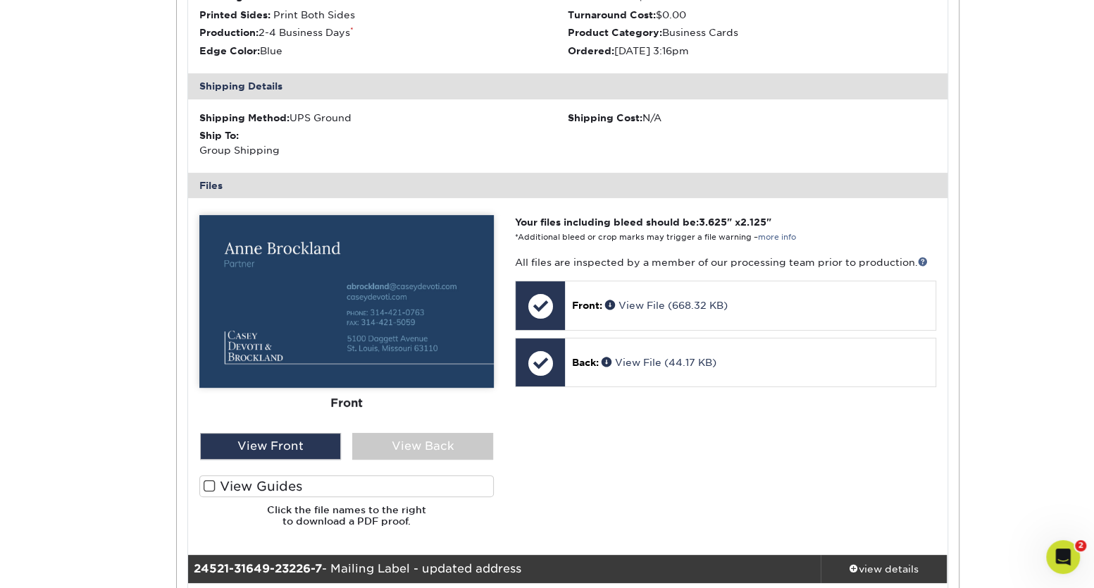
scroll to position [4098, 0]
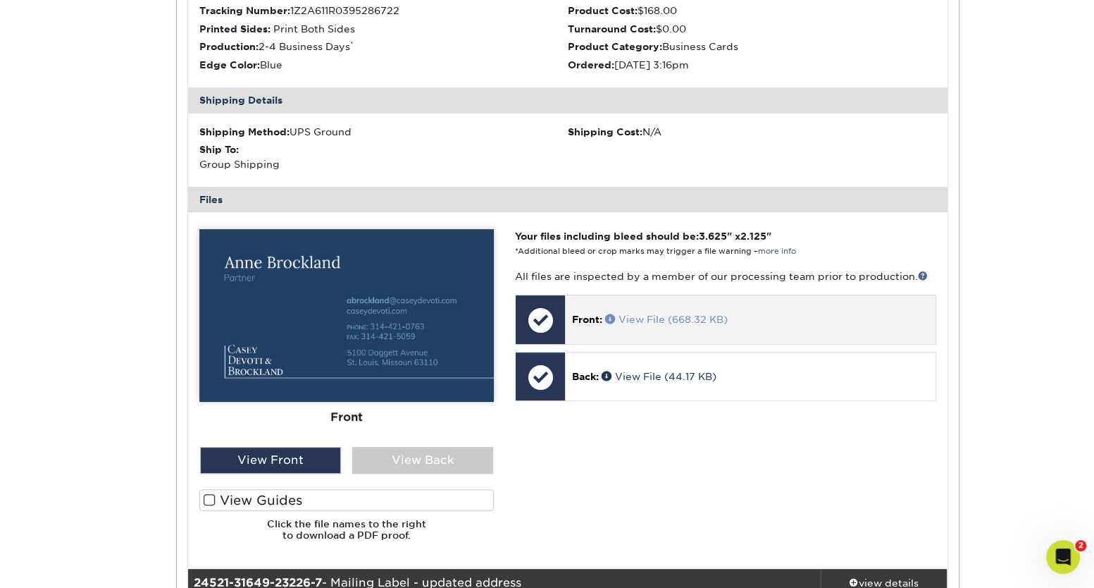
click at [664, 313] on link "View File (668.32 KB)" at bounding box center [666, 318] width 123 height 11
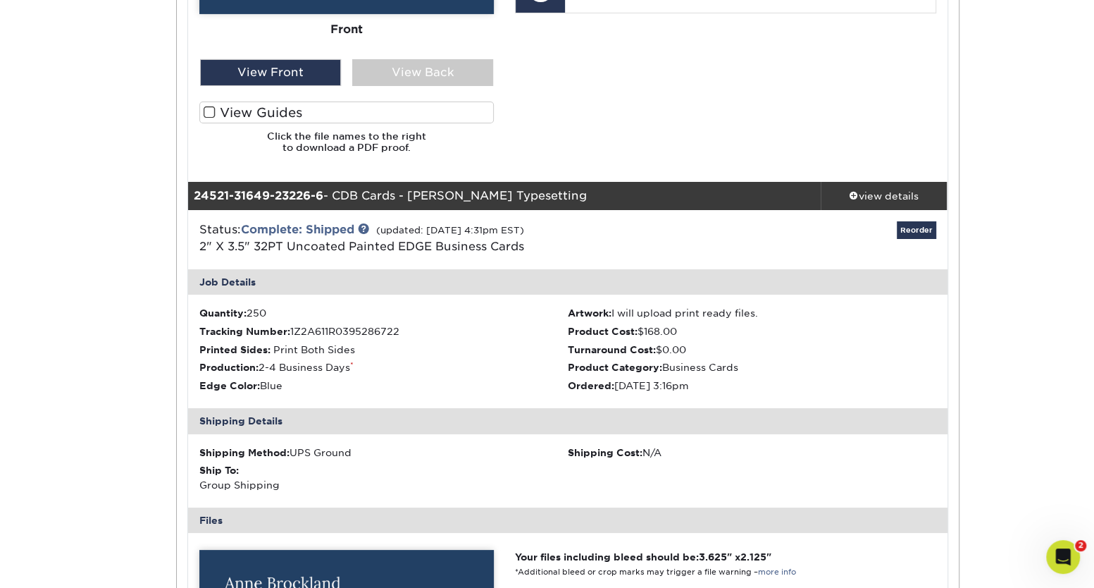
scroll to position [3714, 0]
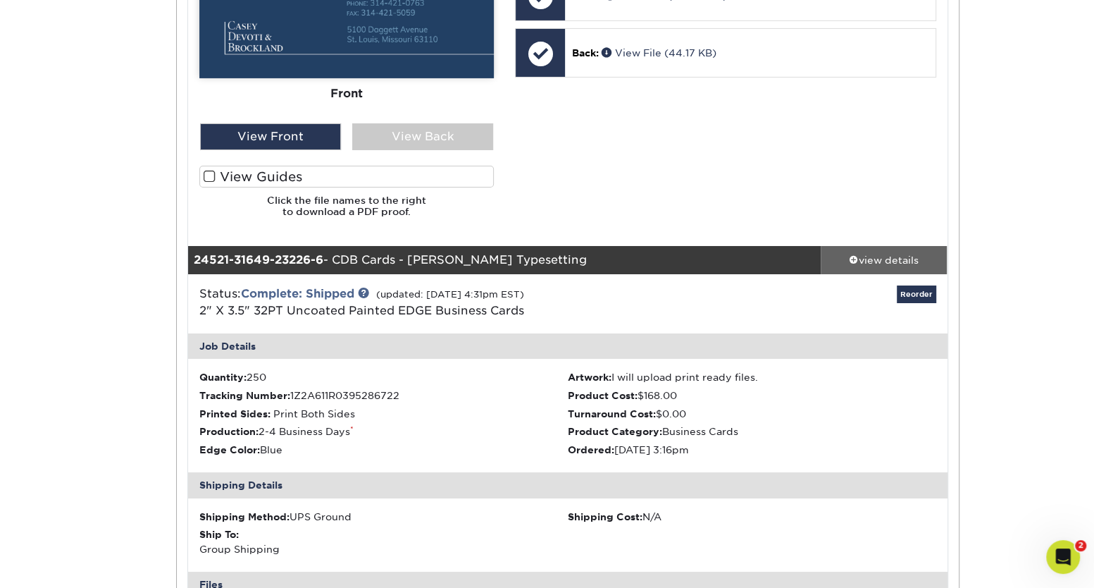
click at [875, 258] on div "view details" at bounding box center [884, 259] width 127 height 14
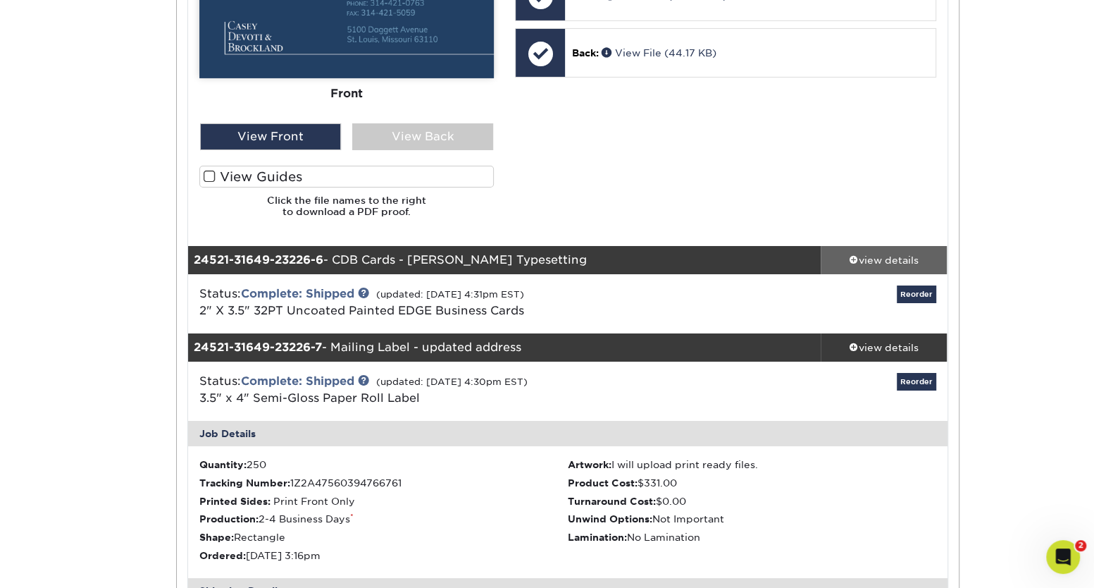
click at [872, 258] on div "view details" at bounding box center [884, 259] width 127 height 14
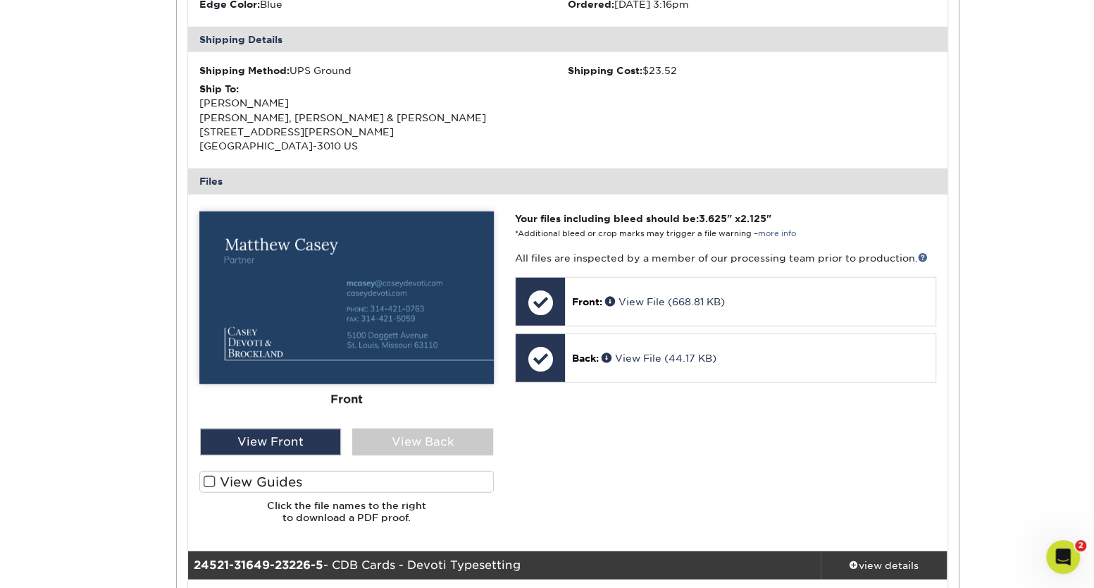
scroll to position [2690, 0]
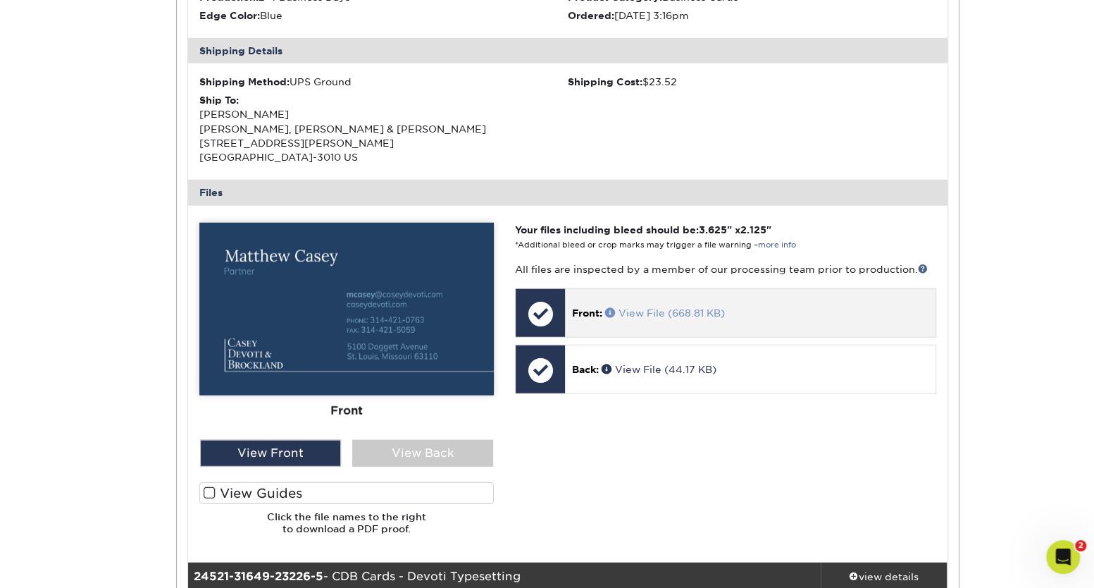
click at [652, 316] on link "View File (668.81 KB)" at bounding box center [665, 312] width 120 height 11
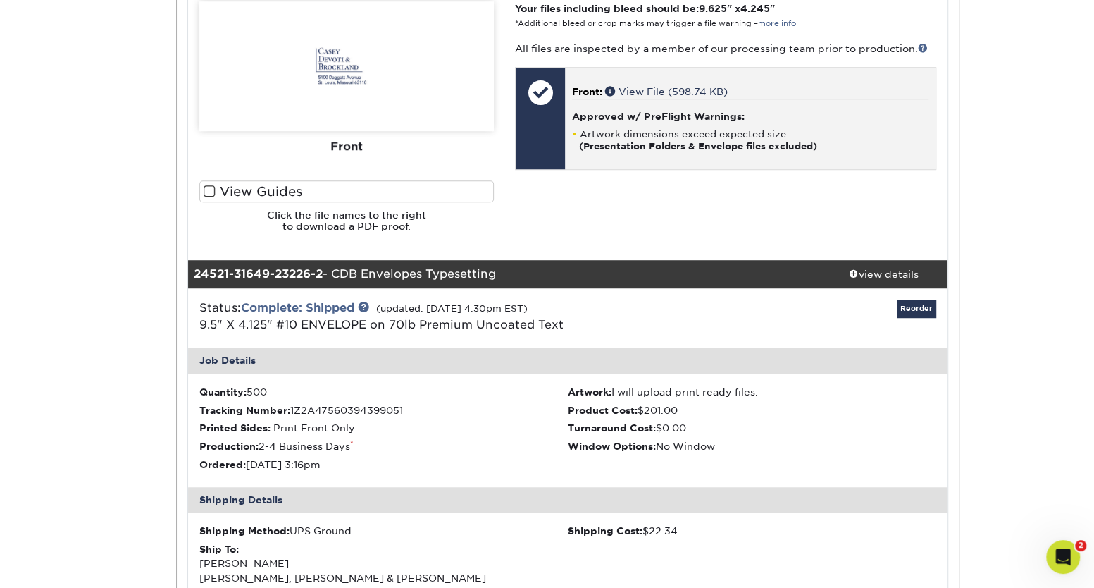
scroll to position [448, 0]
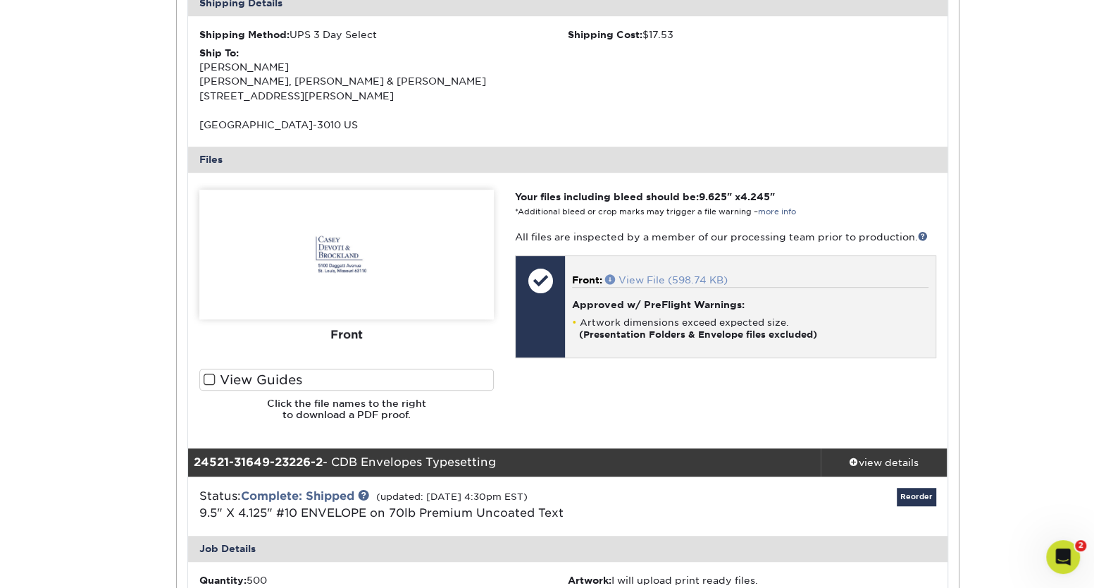
click at [666, 275] on link "View File (598.74 KB)" at bounding box center [666, 279] width 123 height 11
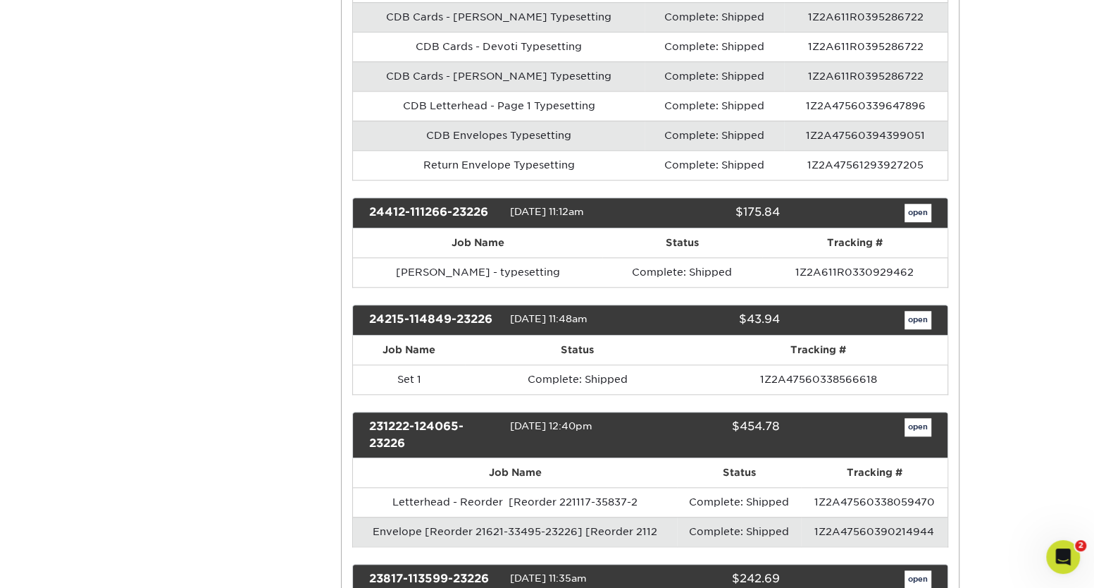
scroll to position [960, 0]
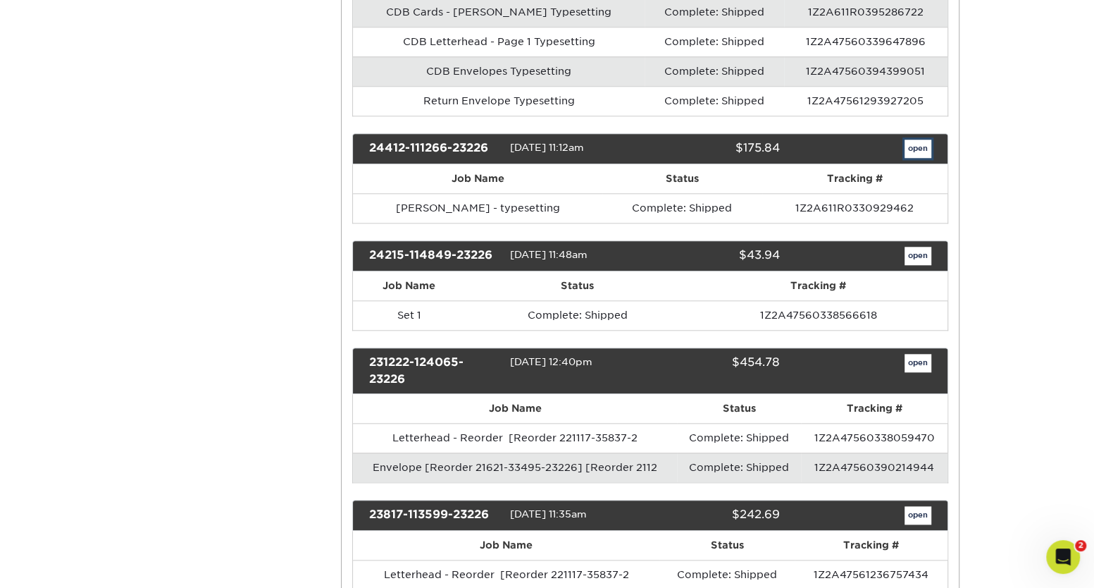
click at [914, 139] on link "open" at bounding box center [918, 148] width 27 height 18
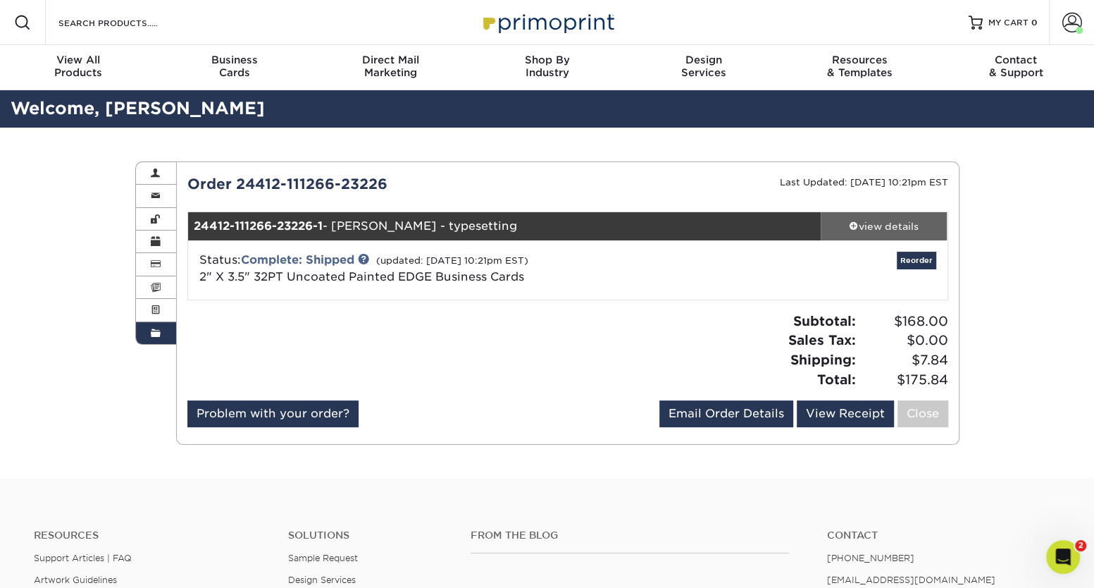
click at [884, 219] on div "view details" at bounding box center [884, 226] width 127 height 14
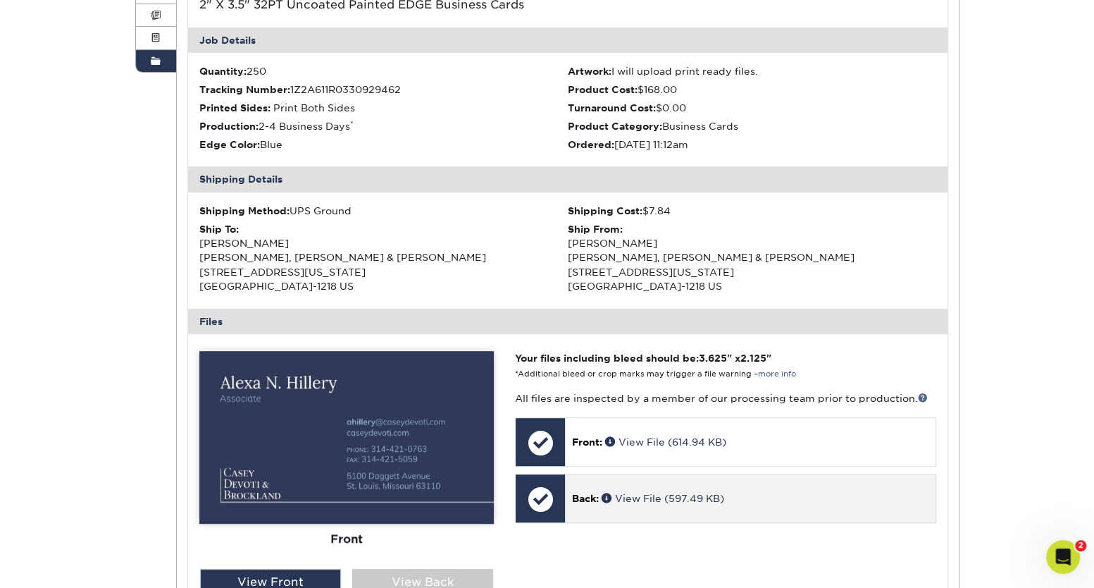
scroll to position [448, 0]
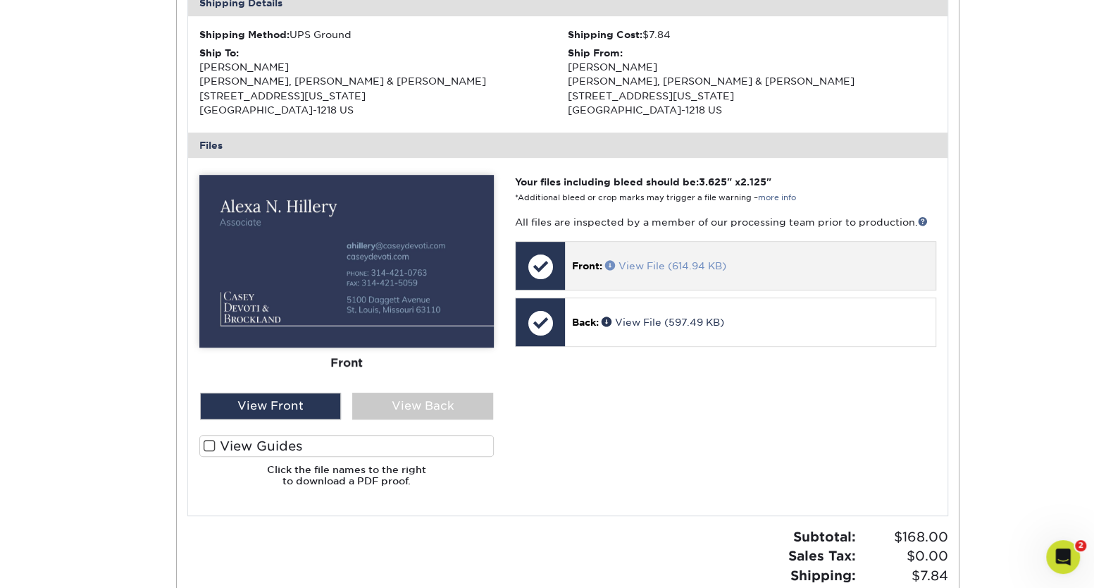
click at [661, 261] on link "View File (614.94 KB)" at bounding box center [665, 265] width 121 height 11
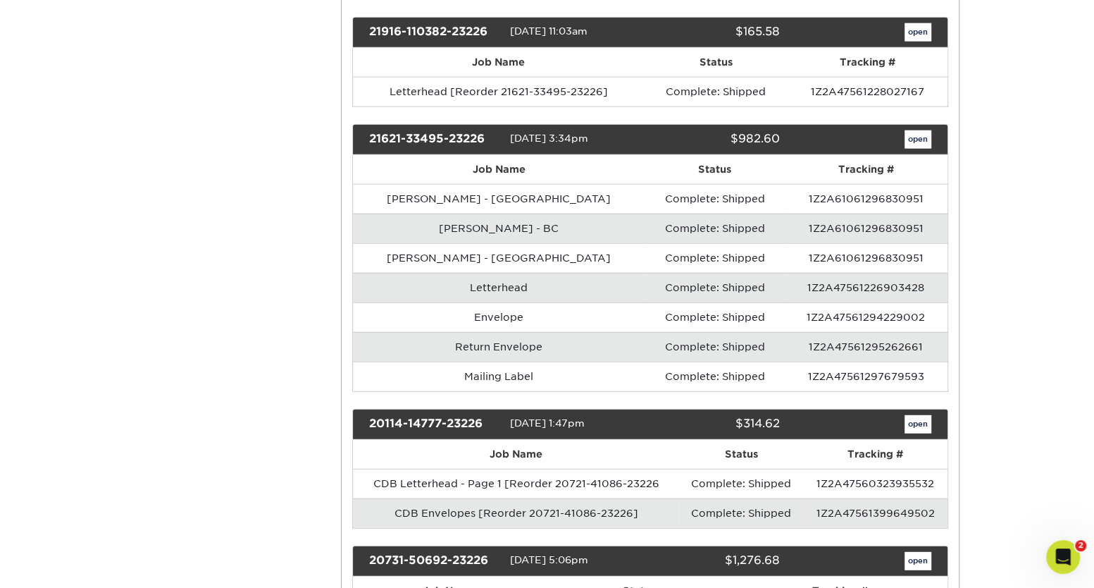
scroll to position [2881, 0]
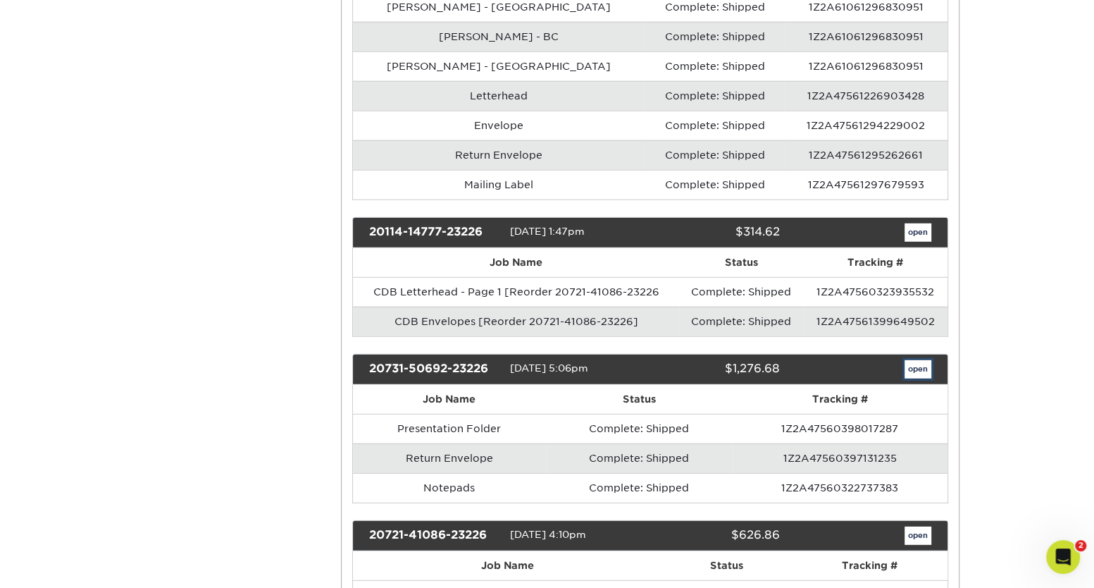
click at [915, 360] on link "open" at bounding box center [918, 369] width 27 height 18
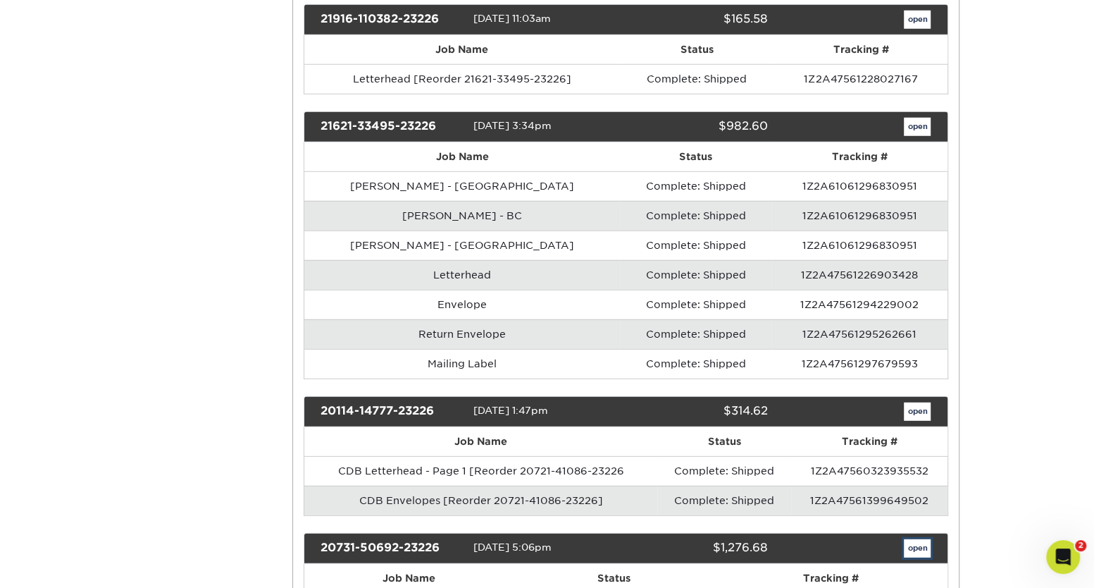
scroll to position [0, 0]
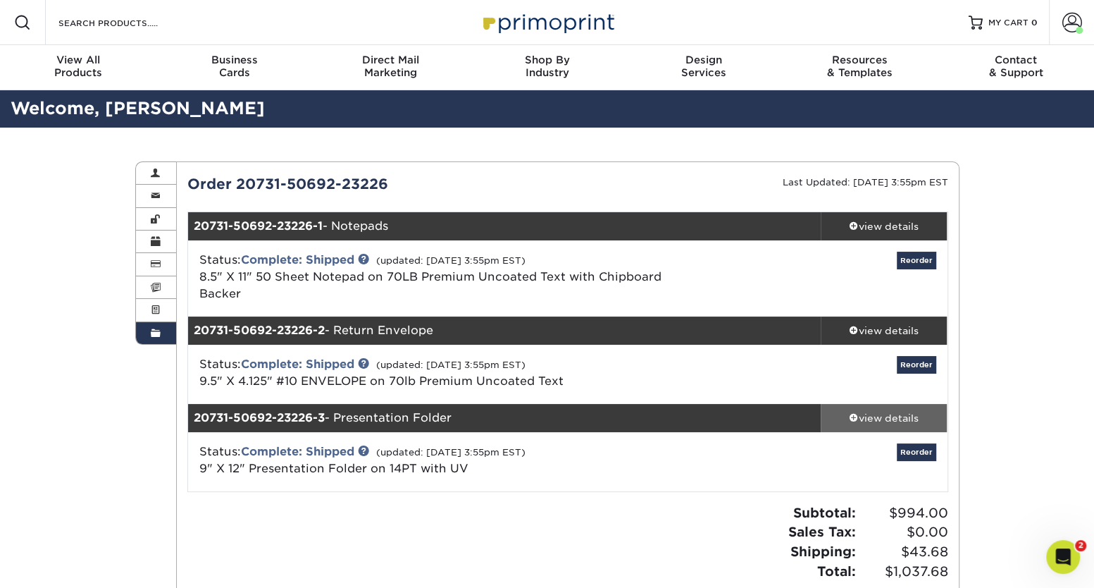
click at [852, 416] on span at bounding box center [854, 417] width 10 height 10
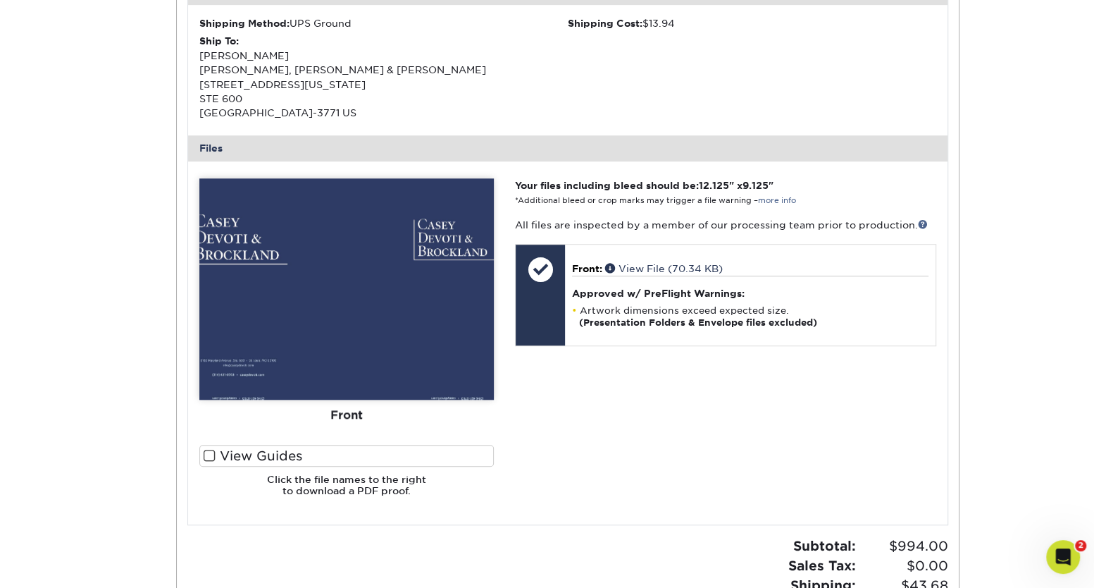
scroll to position [704, 0]
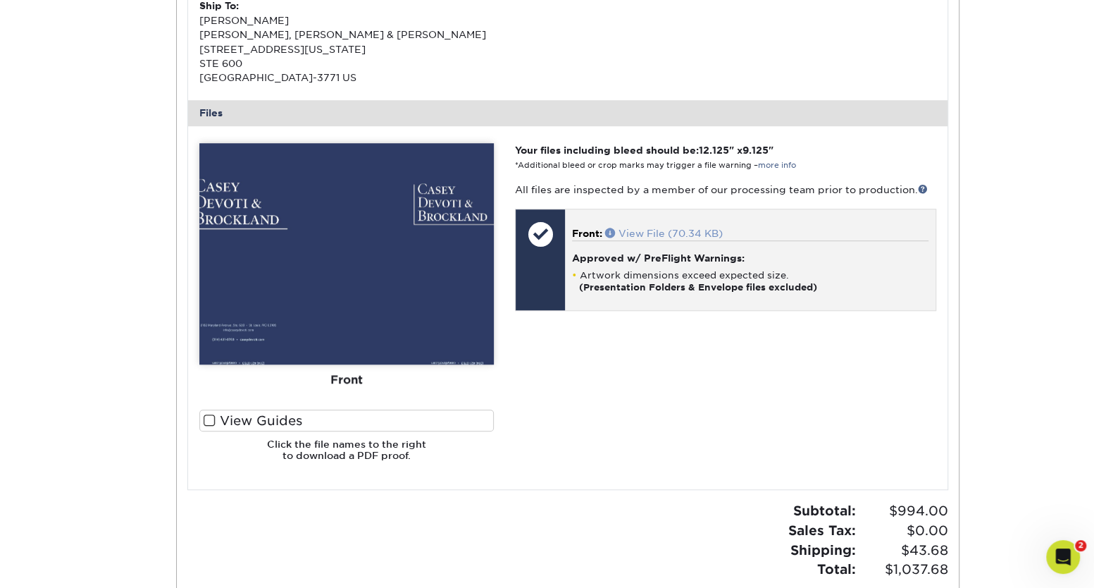
click at [638, 232] on link "View File (70.34 KB)" at bounding box center [664, 233] width 118 height 11
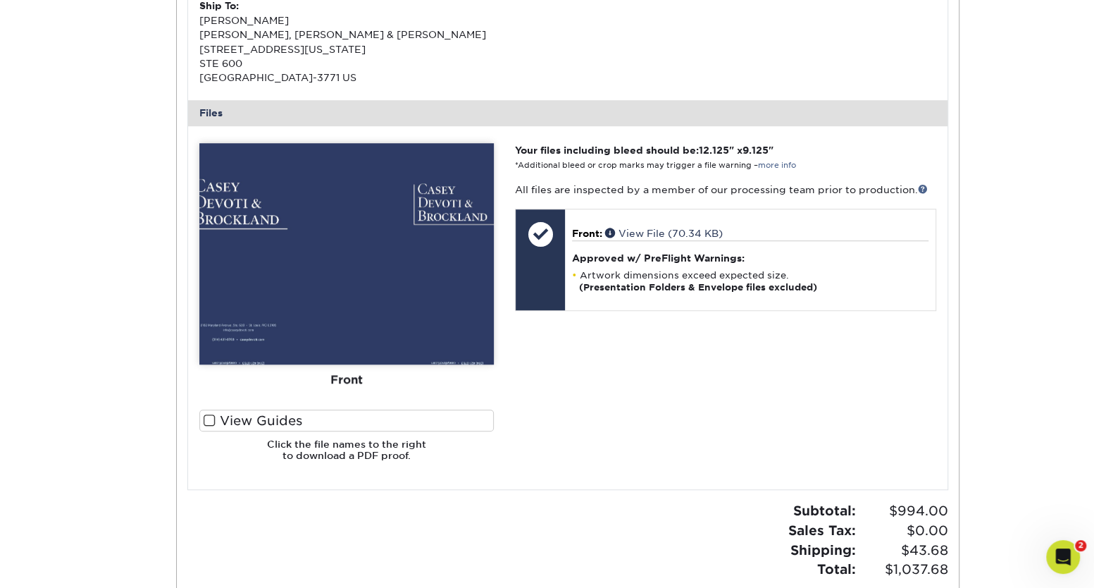
click at [1055, 154] on div "Order History Account Overview Contact Information Change Password Address Book…" at bounding box center [547, 45] width 1094 height 1245
